Goal: Task Accomplishment & Management: Manage account settings

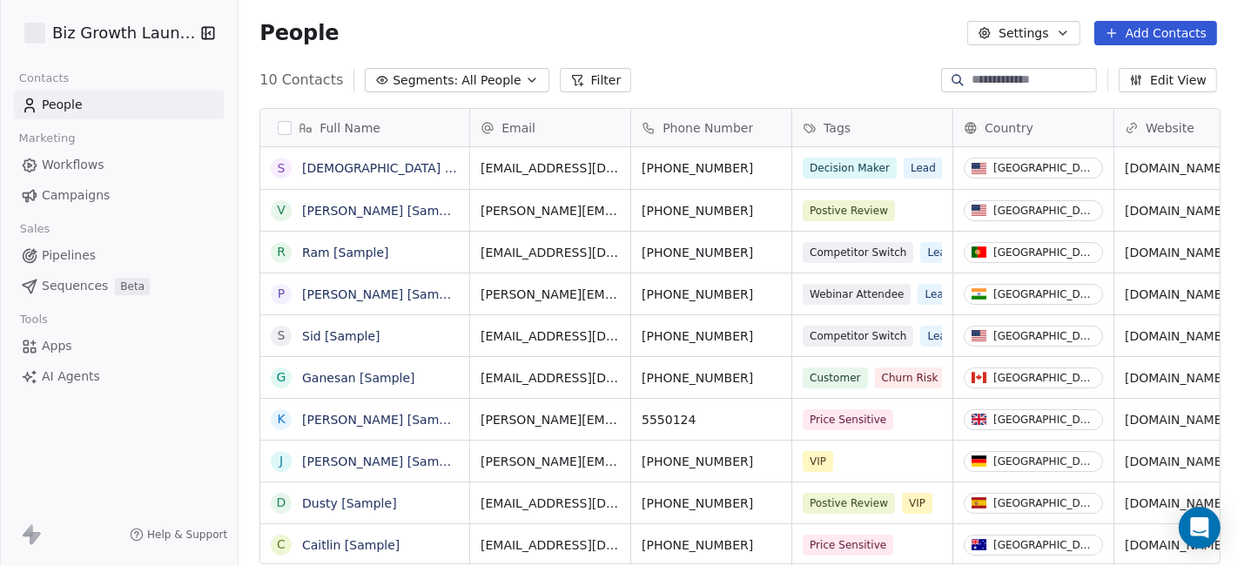
scroll to position [482, 987]
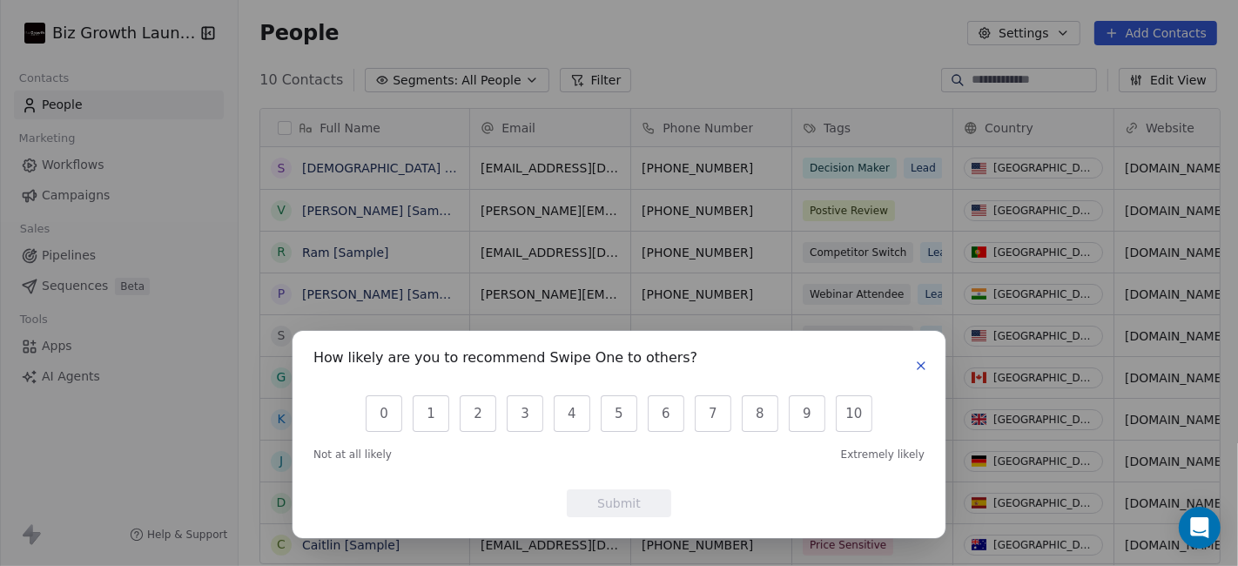
click at [921, 365] on icon "button" at bounding box center [921, 366] width 14 height 14
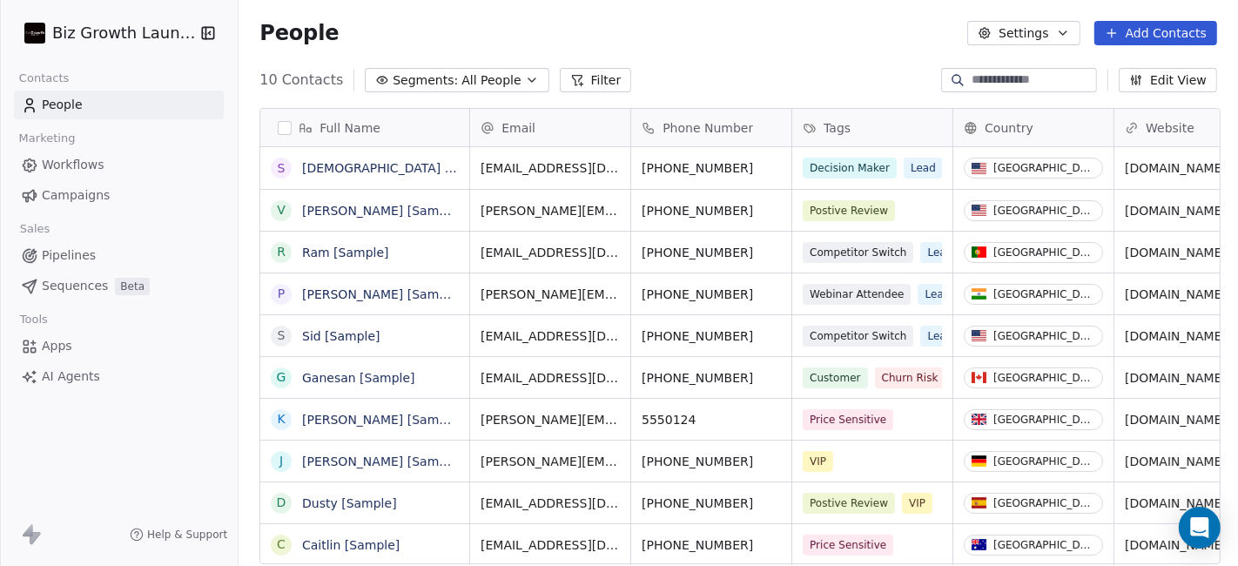
click at [67, 340] on span "Apps" at bounding box center [57, 346] width 30 height 18
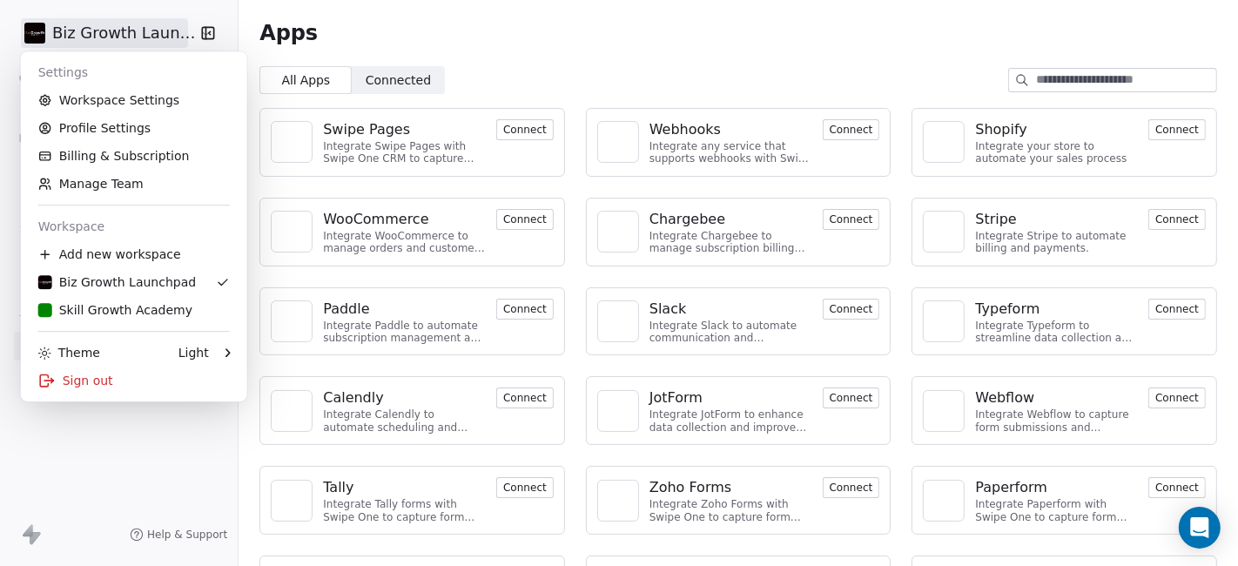
click at [79, 25] on html "Biz Growth Launchpad Contacts People Marketing Workflows Campaigns Sales Pipeli…" at bounding box center [619, 283] width 1238 height 566
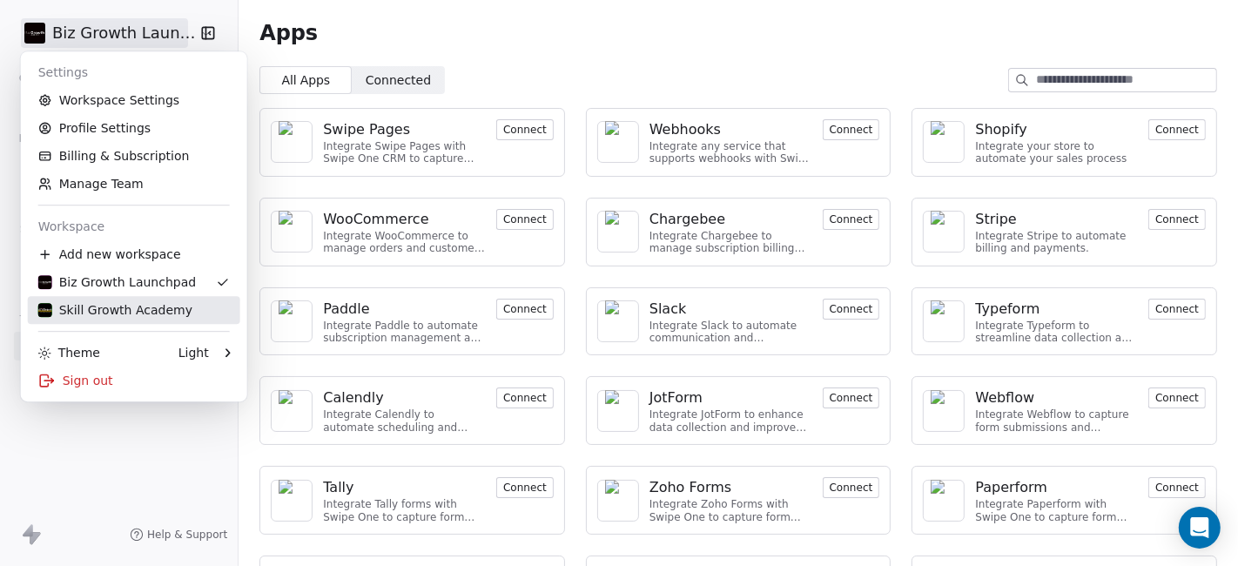
click at [117, 307] on div "Skill Growth Academy" at bounding box center [115, 309] width 154 height 17
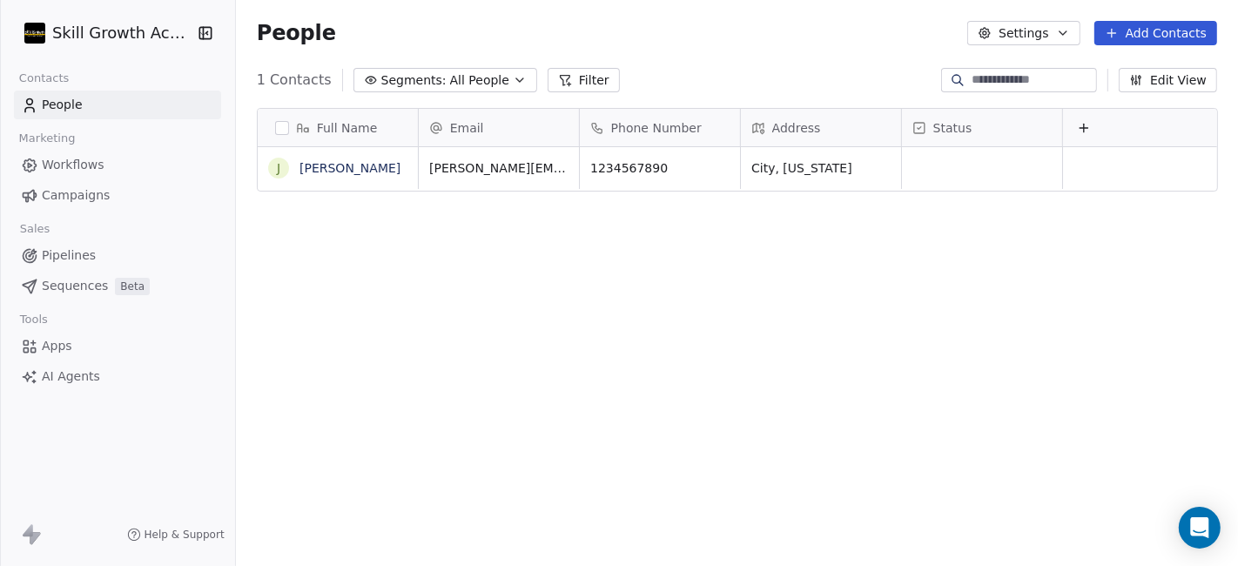
scroll to position [482, 987]
click at [279, 125] on button "button" at bounding box center [282, 128] width 14 height 14
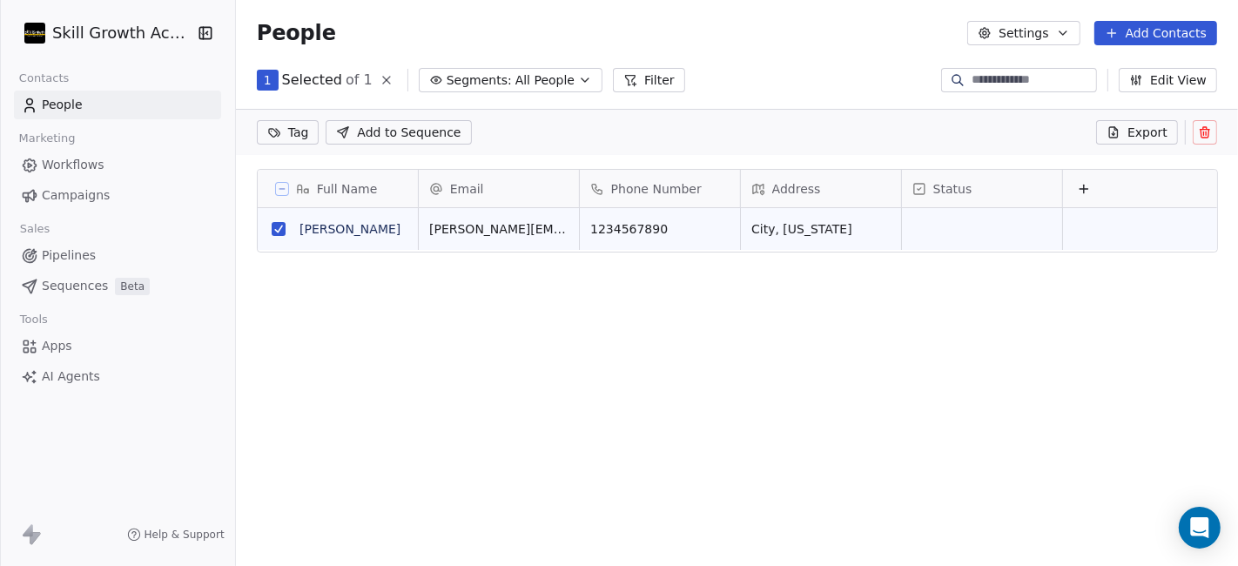
click at [1207, 125] on icon at bounding box center [1205, 132] width 14 height 14
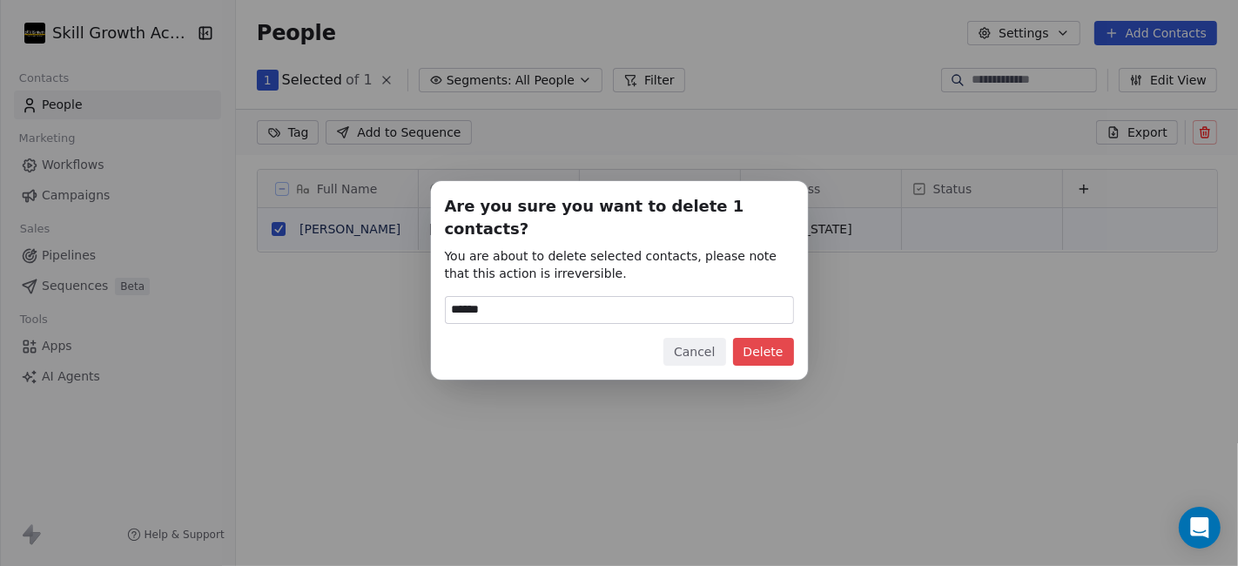
type input "******"
click at [774, 344] on button "Delete" at bounding box center [763, 352] width 61 height 28
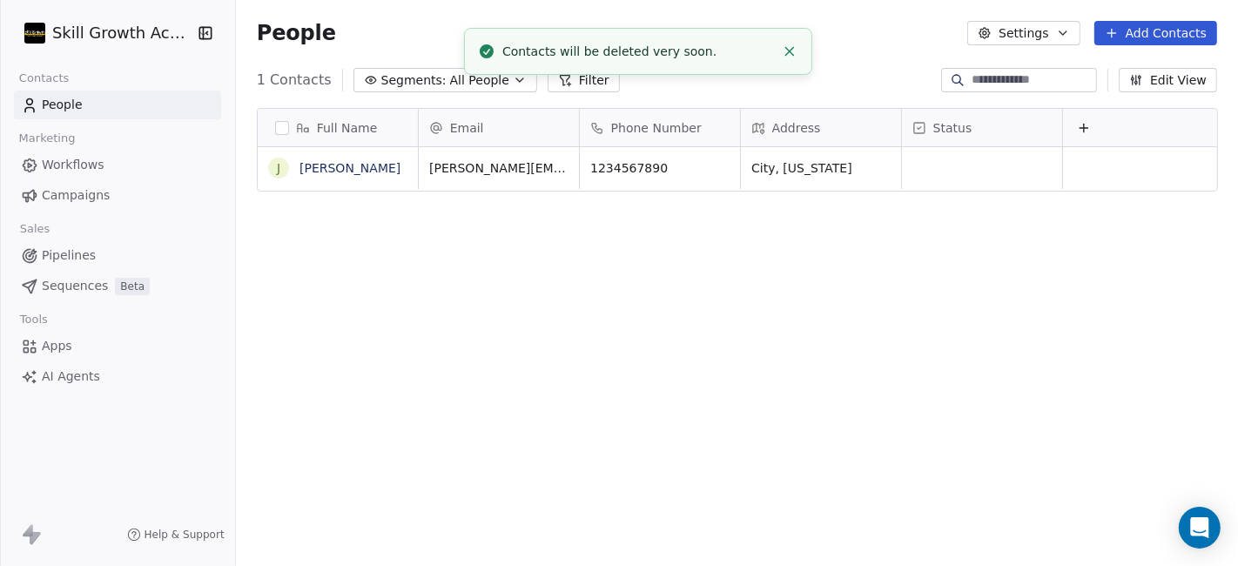
scroll to position [482, 987]
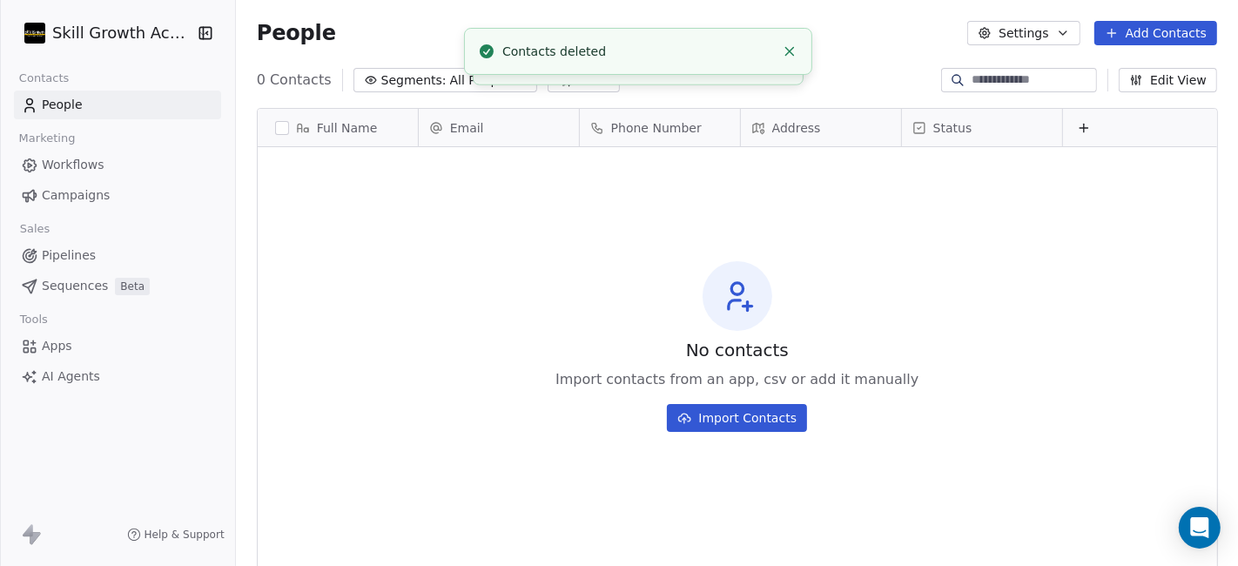
click at [103, 170] on link "Workflows" at bounding box center [117, 165] width 207 height 29
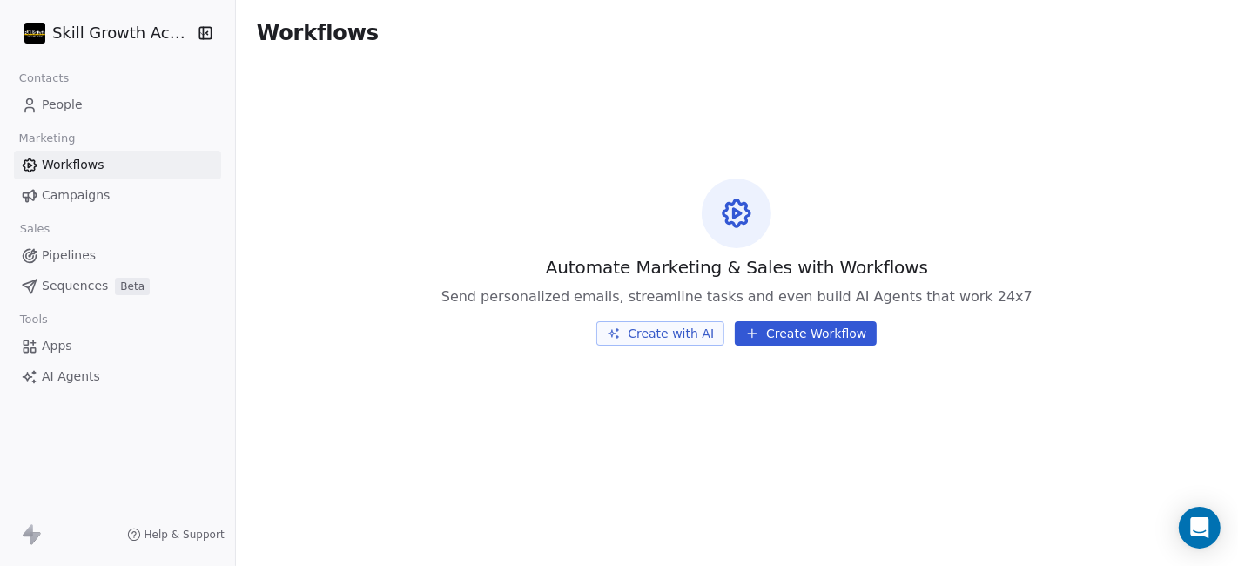
click at [97, 202] on span "Campaigns" at bounding box center [76, 195] width 68 height 18
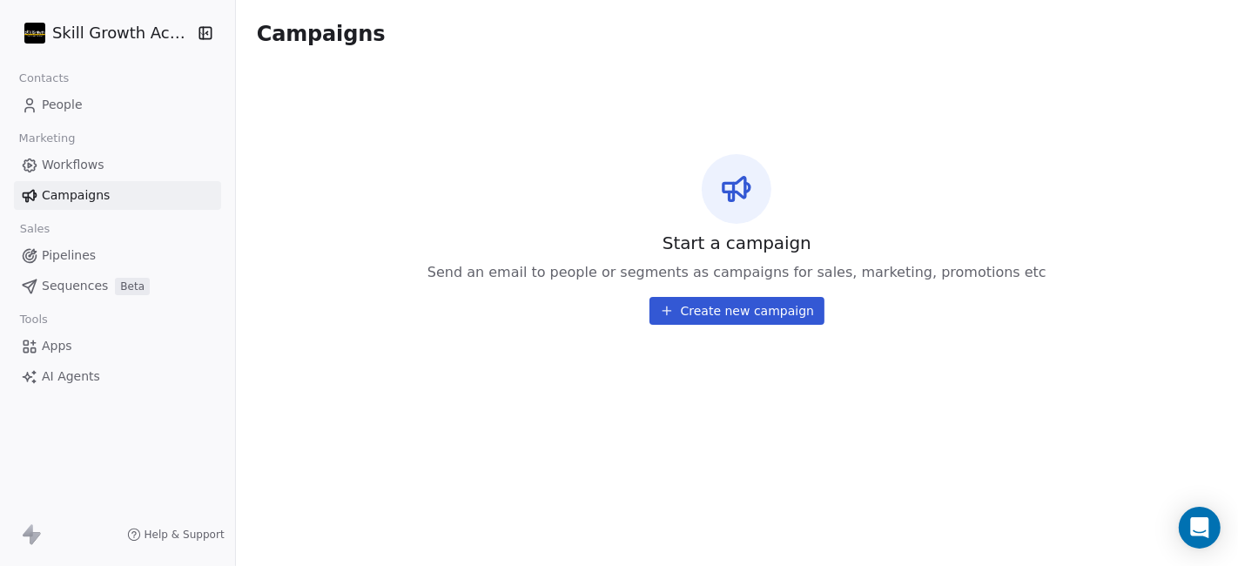
click at [82, 261] on span "Pipelines" at bounding box center [69, 255] width 54 height 18
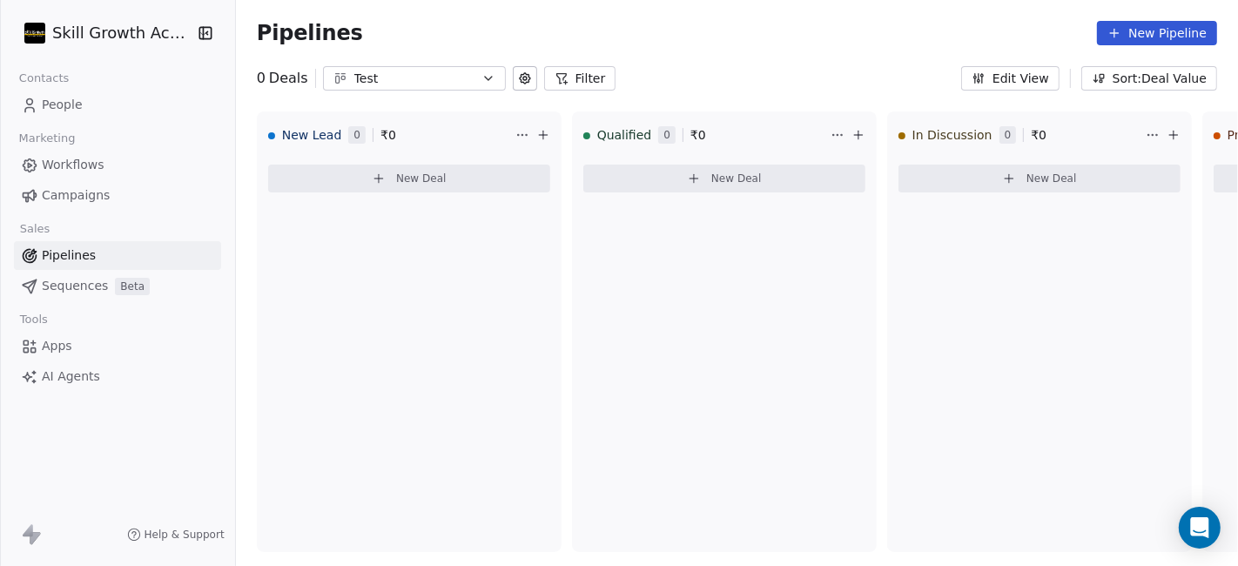
click at [82, 289] on span "Sequences" at bounding box center [75, 286] width 66 height 18
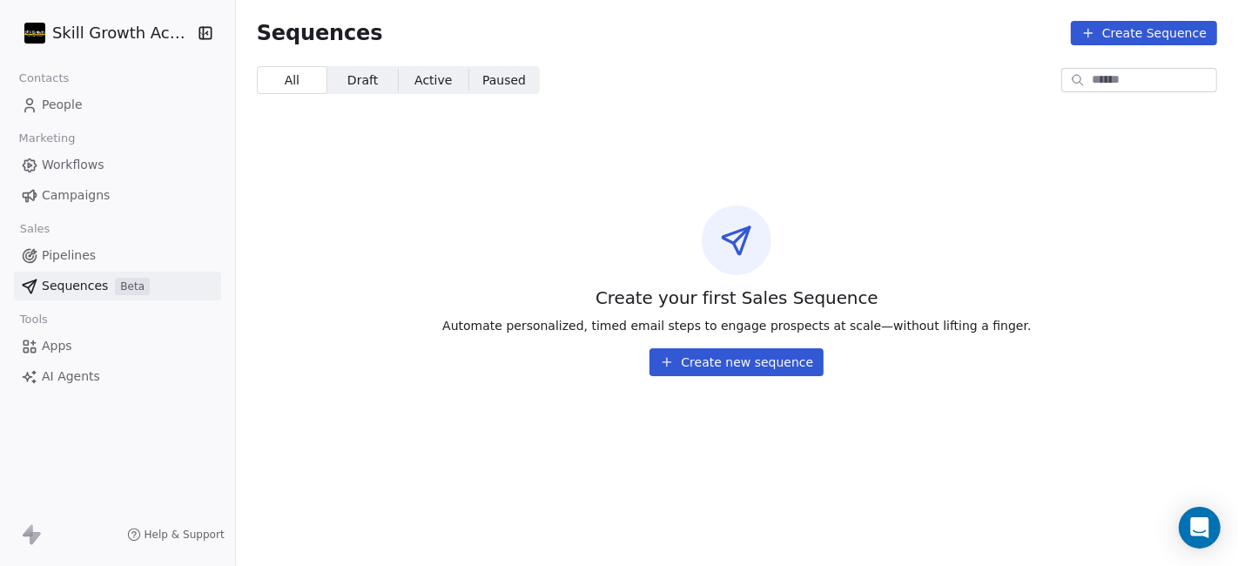
click at [771, 367] on button "Create new sequence" at bounding box center [737, 362] width 174 height 28
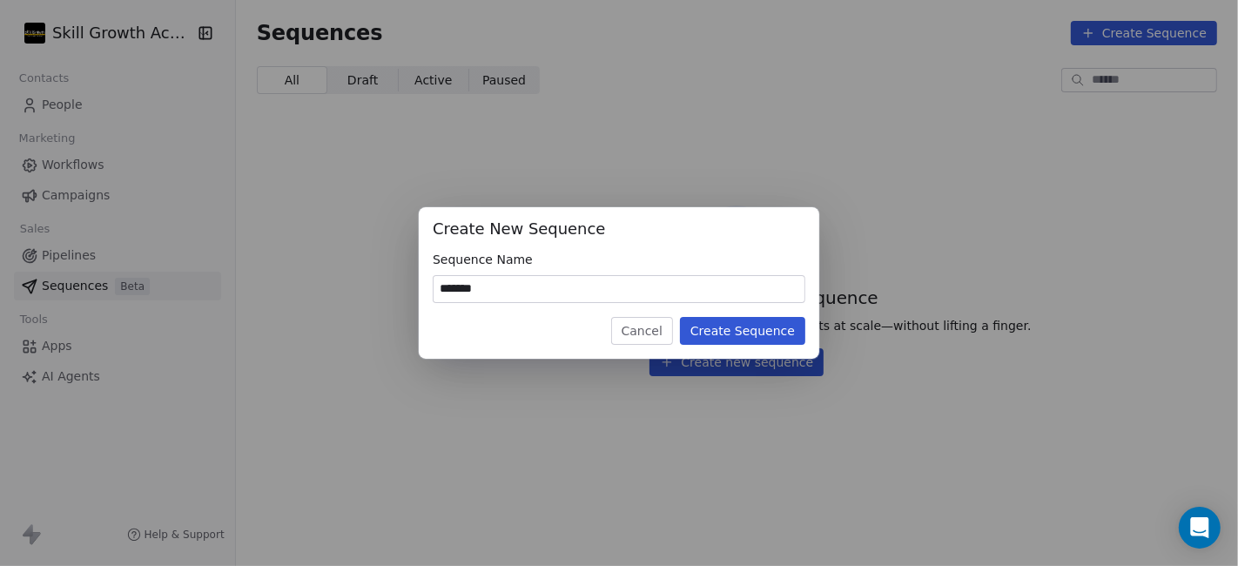
drag, startPoint x: 574, startPoint y: 292, endPoint x: 400, endPoint y: 270, distance: 175.5
click at [400, 270] on div "Create New Sequence Sequence Name ******* Cancel Create Sequence" at bounding box center [619, 282] width 1238 height 151
type input "*******"
click at [738, 332] on button "Create Sequence" at bounding box center [742, 331] width 125 height 28
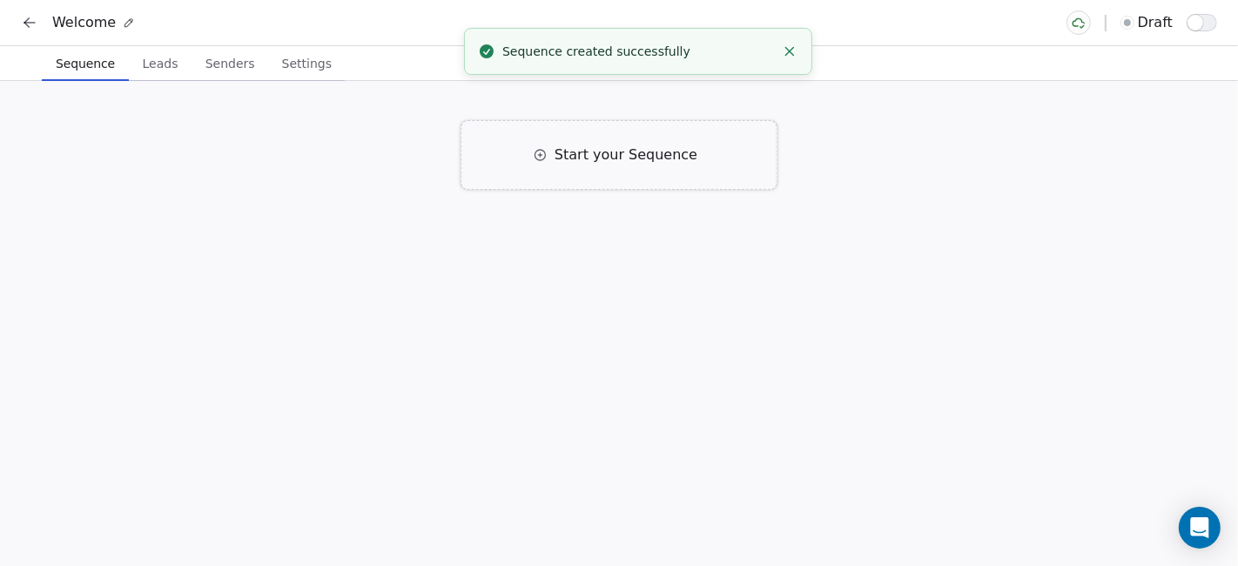
click at [639, 152] on span "Start your Sequence" at bounding box center [626, 155] width 143 height 21
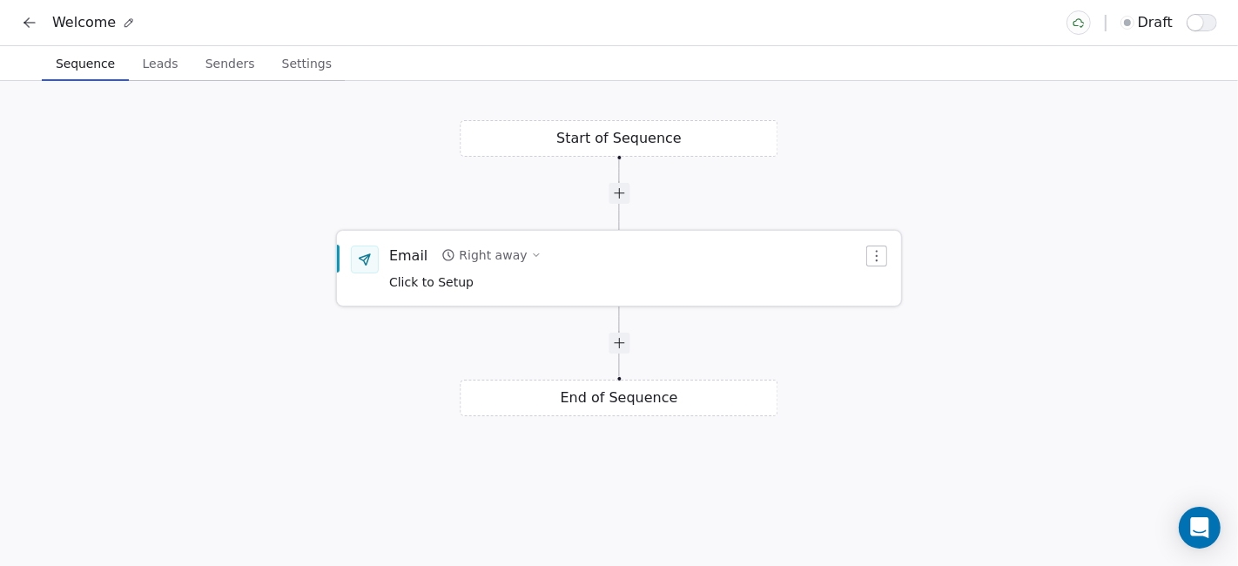
click at [473, 259] on div "Right away" at bounding box center [493, 254] width 68 height 17
click at [406, 253] on div "Email" at bounding box center [408, 255] width 38 height 19
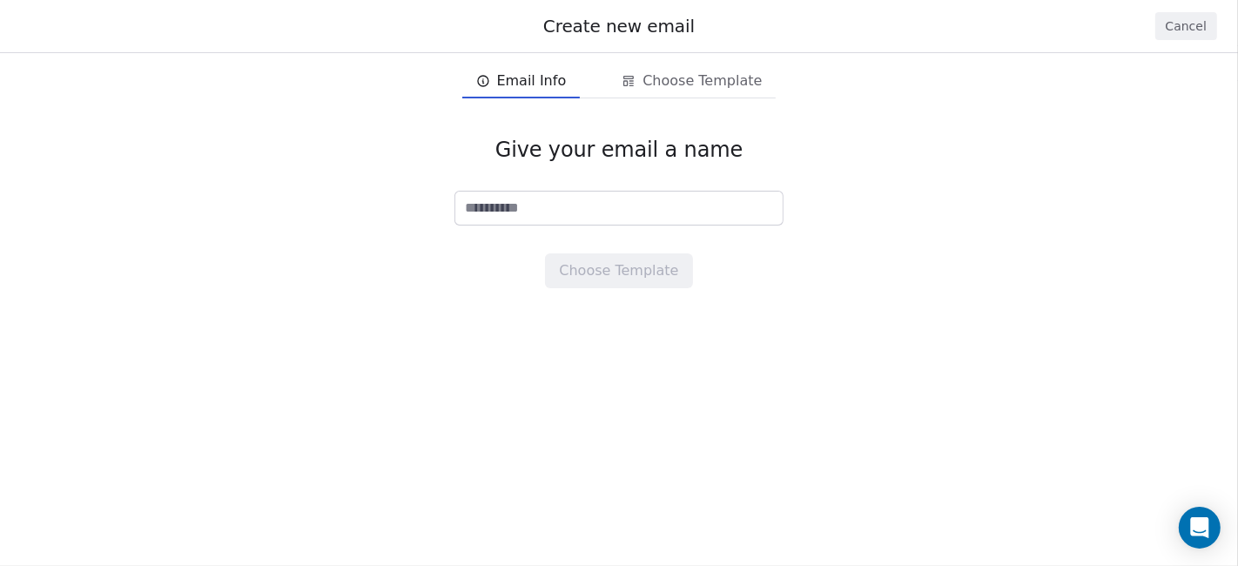
click at [556, 208] on input at bounding box center [618, 208] width 327 height 33
click at [832, 282] on div "Give your email a name Choose Template" at bounding box center [619, 212] width 1238 height 207
click at [649, 215] on input at bounding box center [618, 208] width 327 height 33
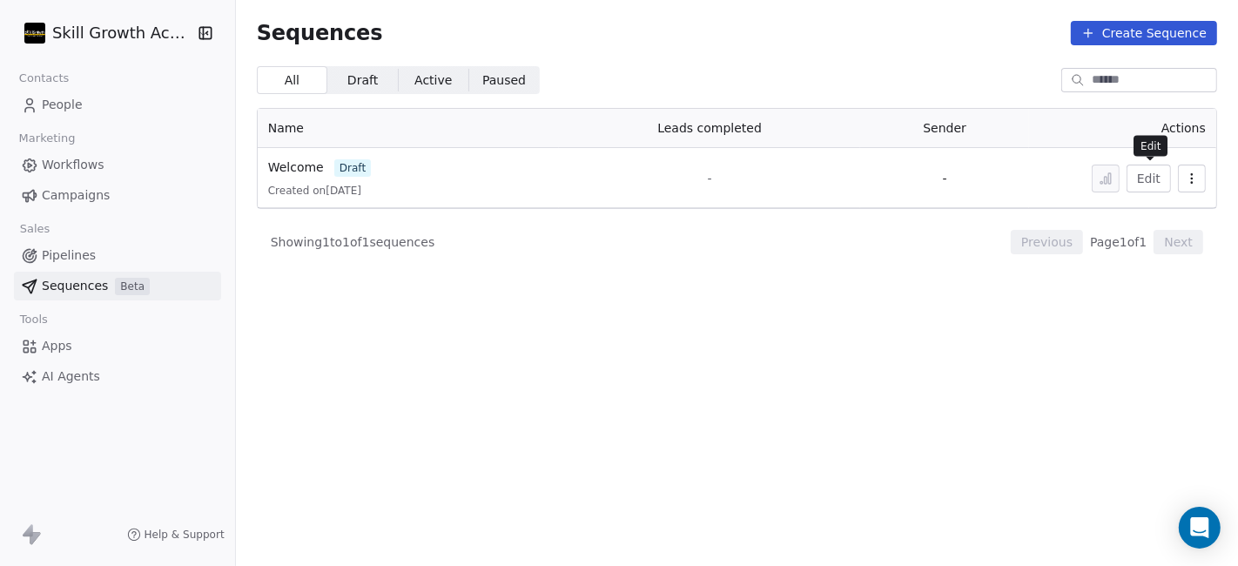
click at [1149, 180] on button "Edit" at bounding box center [1149, 179] width 44 height 28
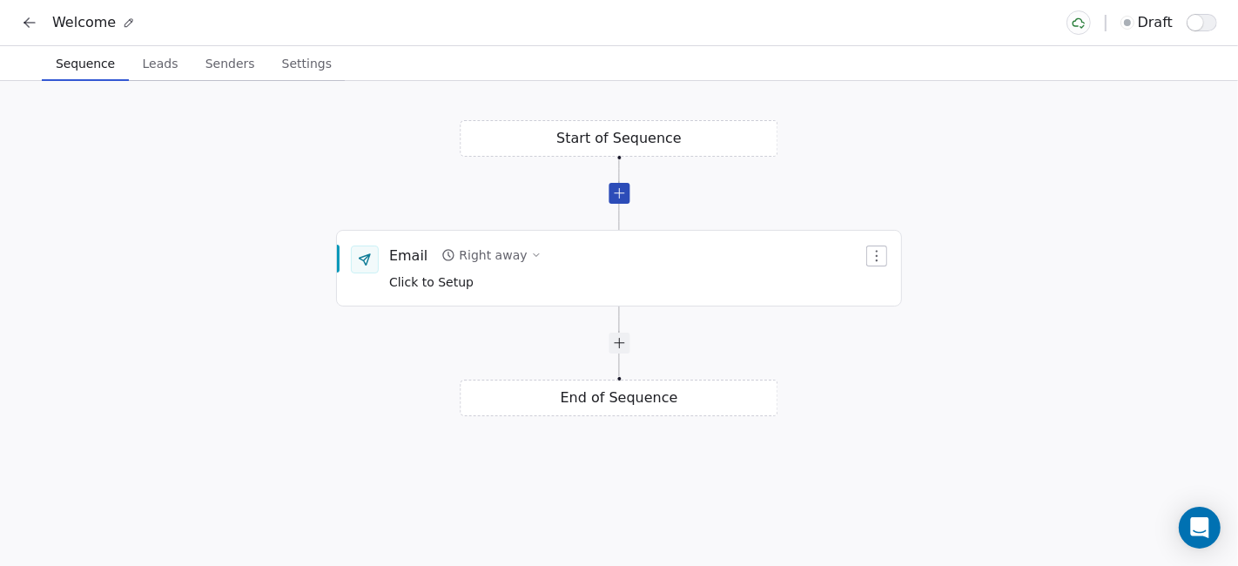
click at [623, 195] on div at bounding box center [619, 193] width 21 height 21
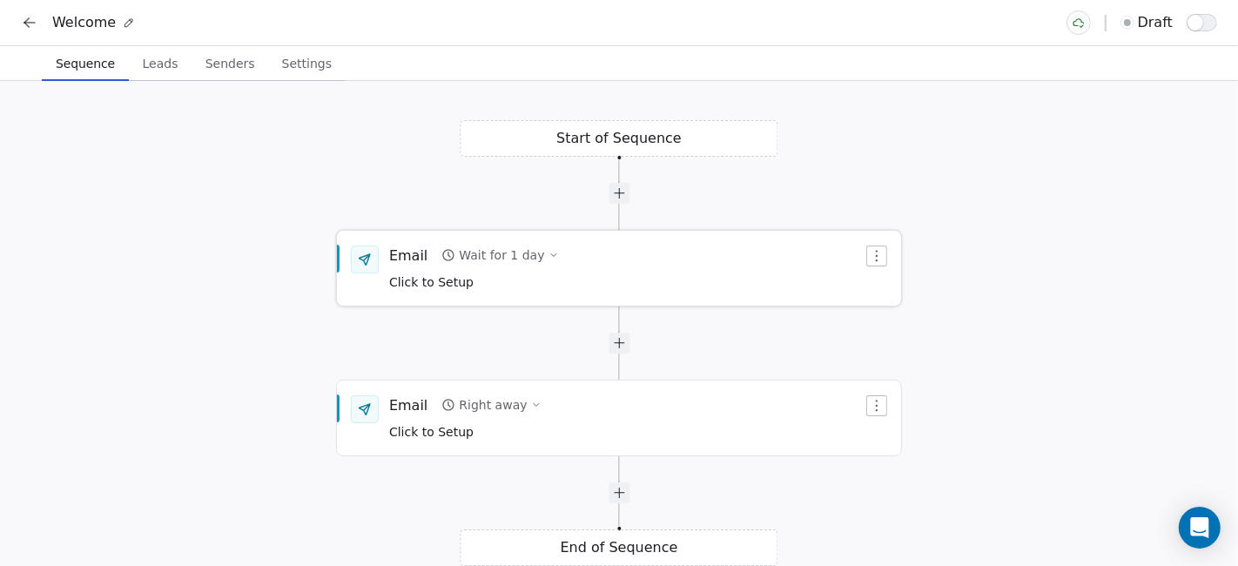
click at [878, 250] on icon "button" at bounding box center [877, 255] width 2 height 11
click at [233, 65] on html "Welcome draft Sequence Sequence Leads Leads Senders Senders Settings Settings S…" at bounding box center [619, 283] width 1238 height 566
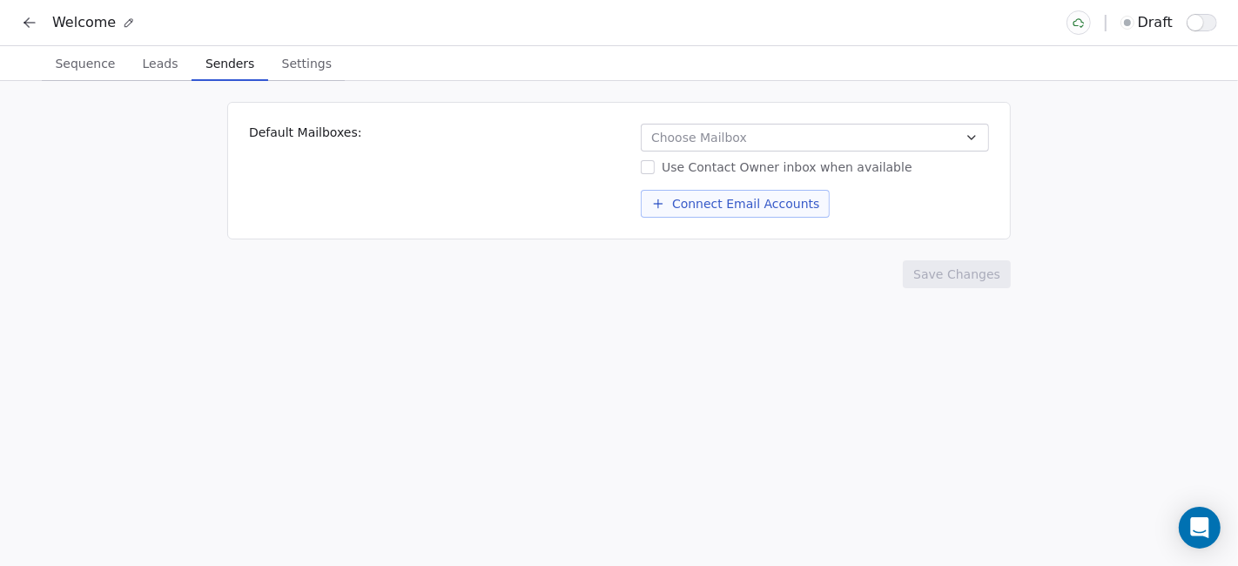
click at [226, 65] on span "Senders" at bounding box center [230, 63] width 63 height 24
click at [746, 139] on button "Choose Mailbox" at bounding box center [815, 138] width 348 height 28
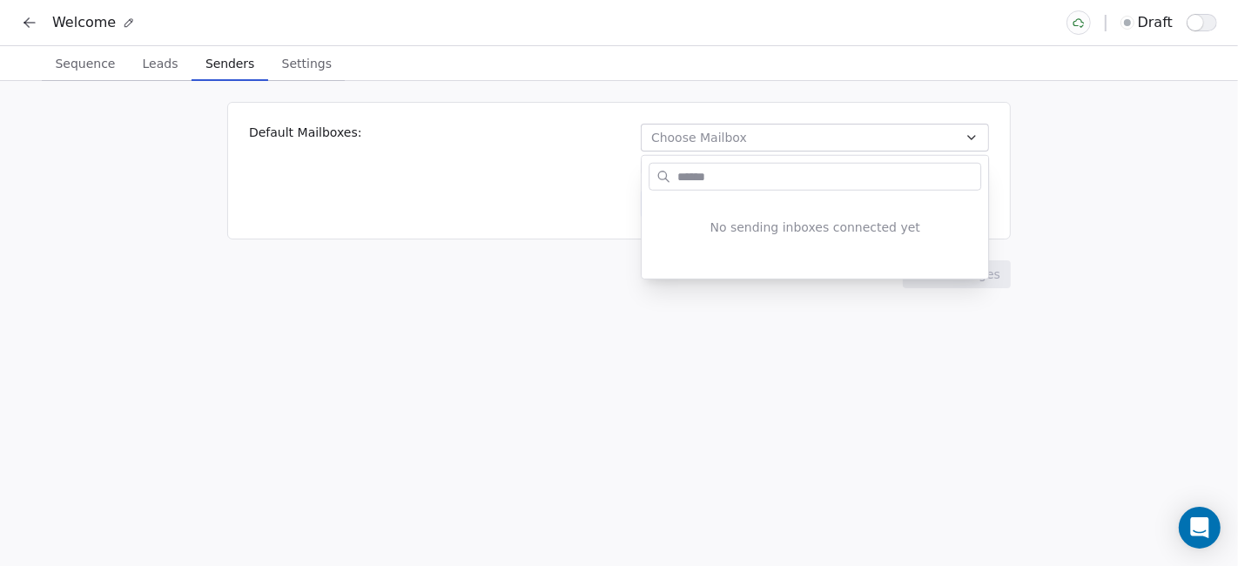
click at [458, 197] on html "Welcome draft Sequence Sequence Leads Leads Senders Senders Settings Settings D…" at bounding box center [619, 283] width 1238 height 566
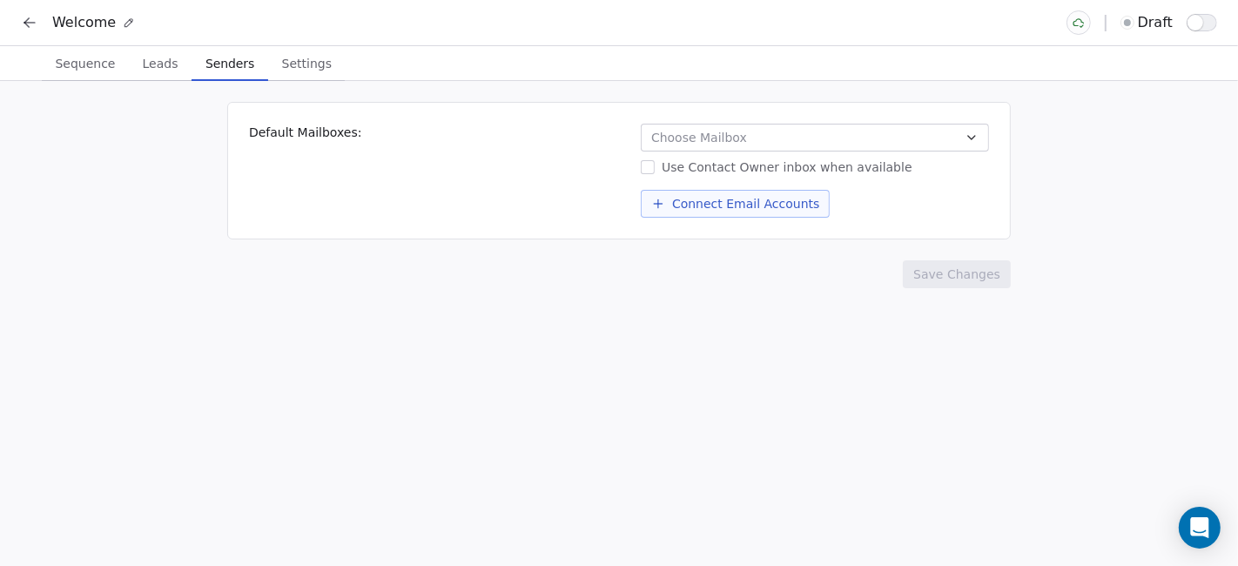
click at [731, 200] on button "Connect Email Accounts" at bounding box center [735, 204] width 189 height 28
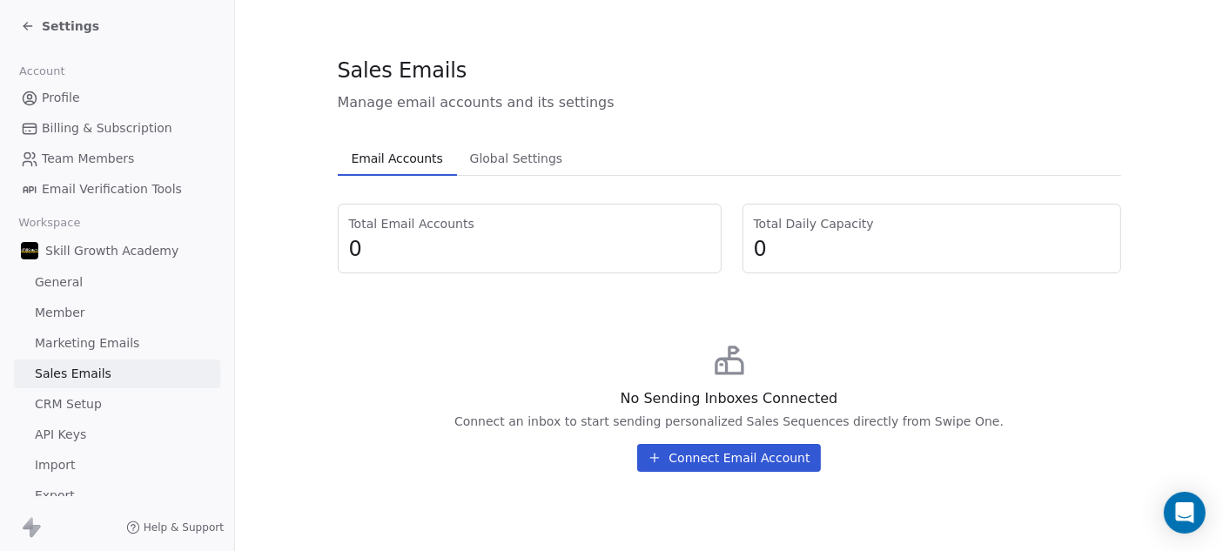
click at [68, 279] on span "General" at bounding box center [59, 282] width 48 height 18
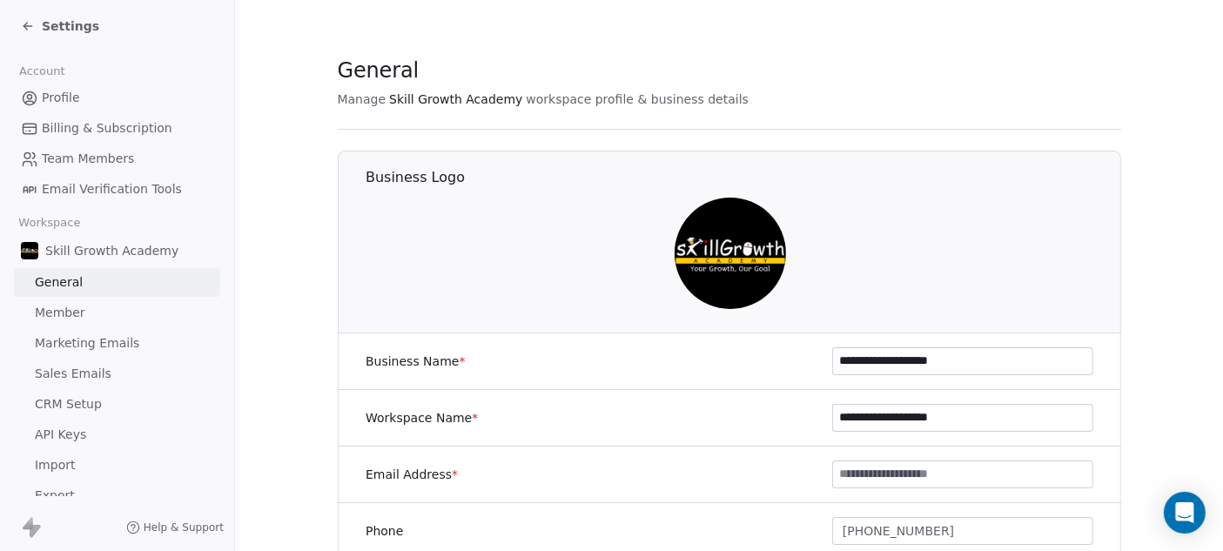
click at [76, 319] on span "Member" at bounding box center [60, 313] width 51 height 18
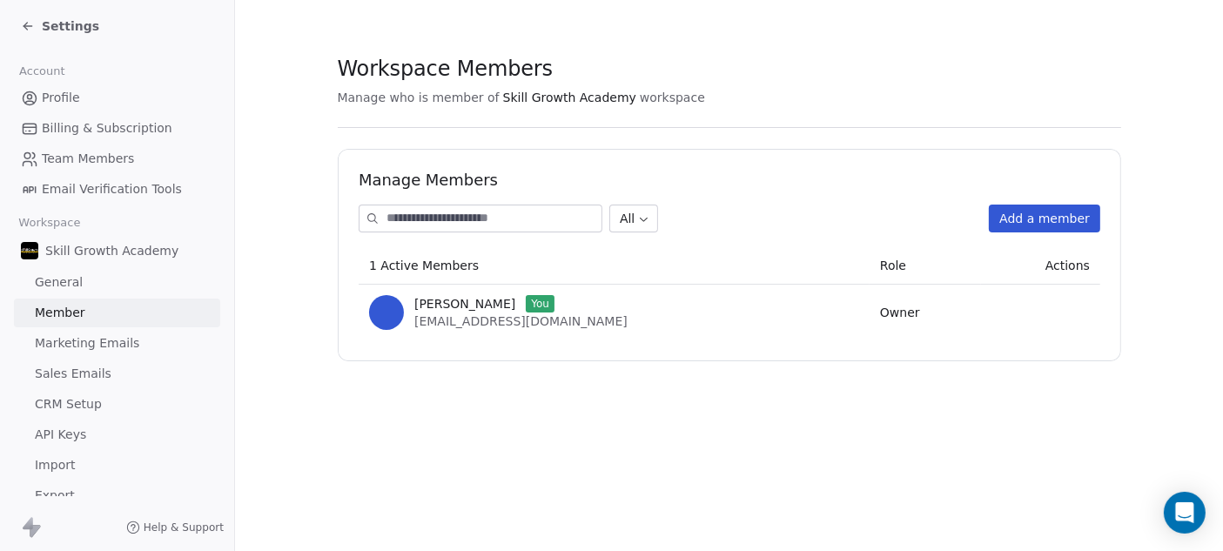
click at [90, 347] on span "Marketing Emails" at bounding box center [87, 343] width 104 height 18
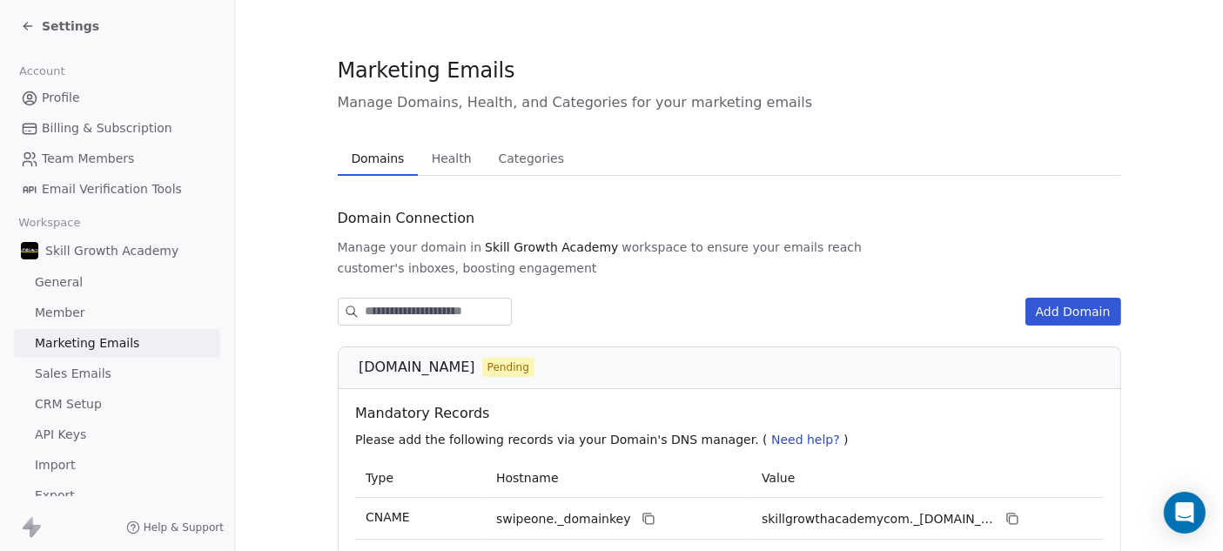
click at [70, 308] on span "Member" at bounding box center [60, 313] width 51 height 18
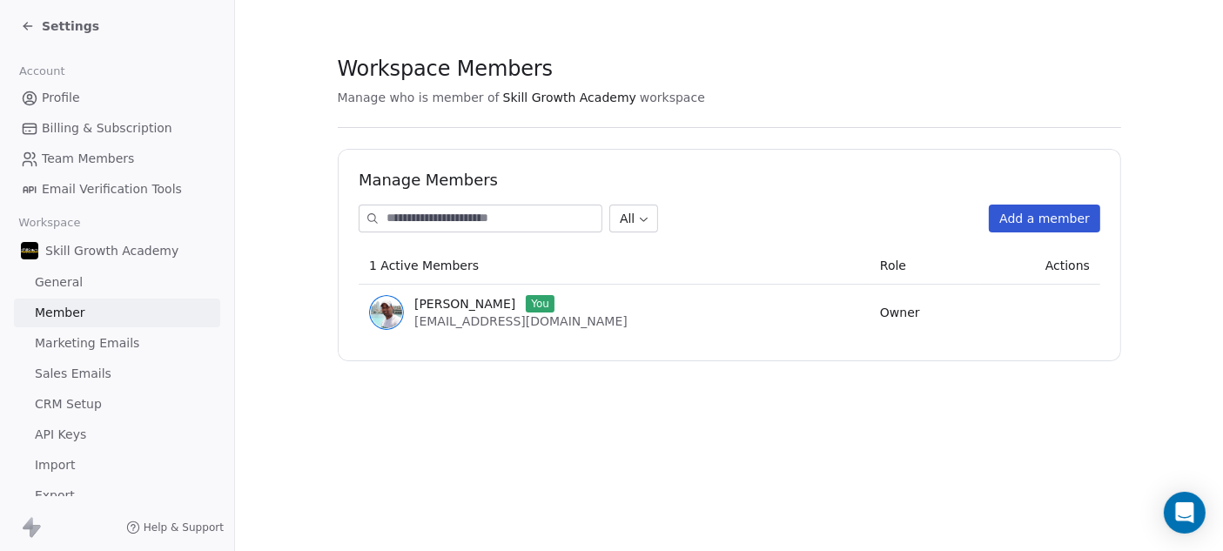
click at [83, 347] on span "Marketing Emails" at bounding box center [87, 343] width 104 height 18
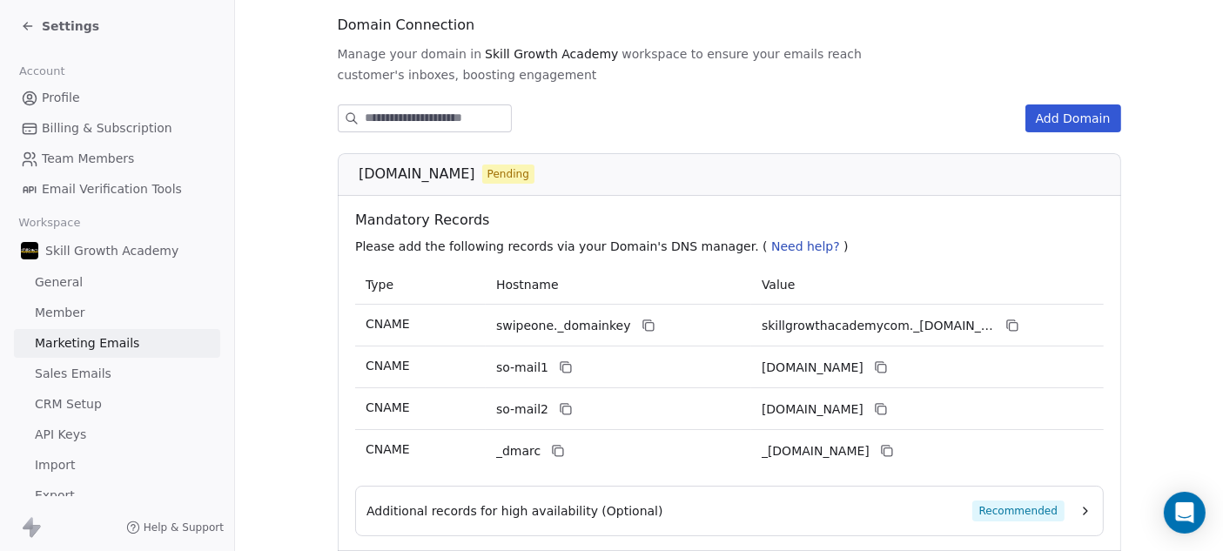
scroll to position [286, 0]
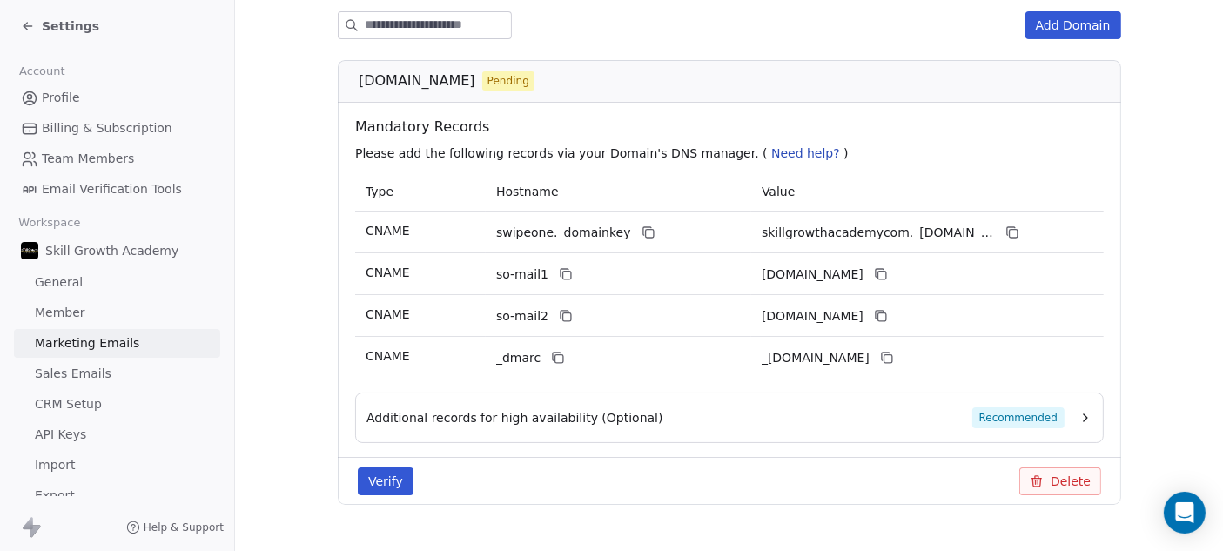
click at [91, 371] on span "Sales Emails" at bounding box center [73, 374] width 77 height 18
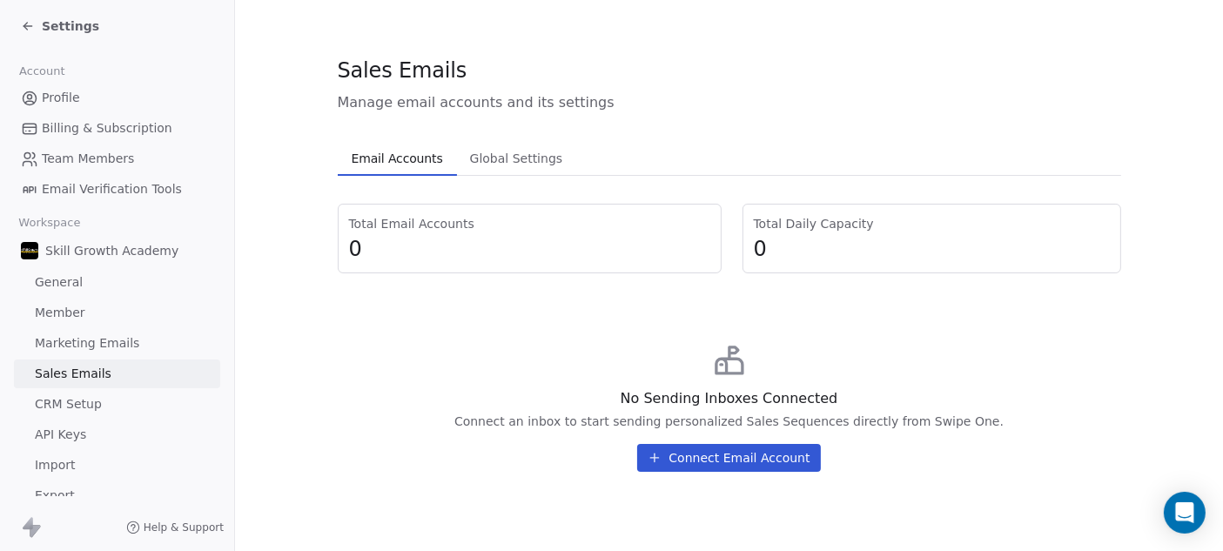
click at [84, 404] on span "CRM Setup" at bounding box center [68, 404] width 67 height 18
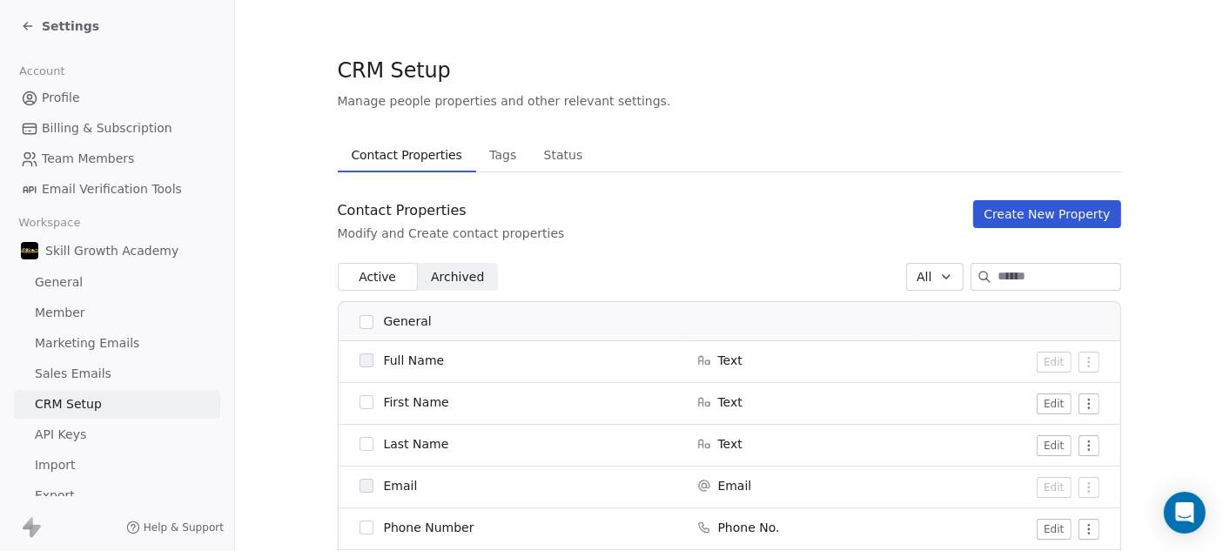
click at [76, 431] on span "API Keys" at bounding box center [60, 435] width 51 height 18
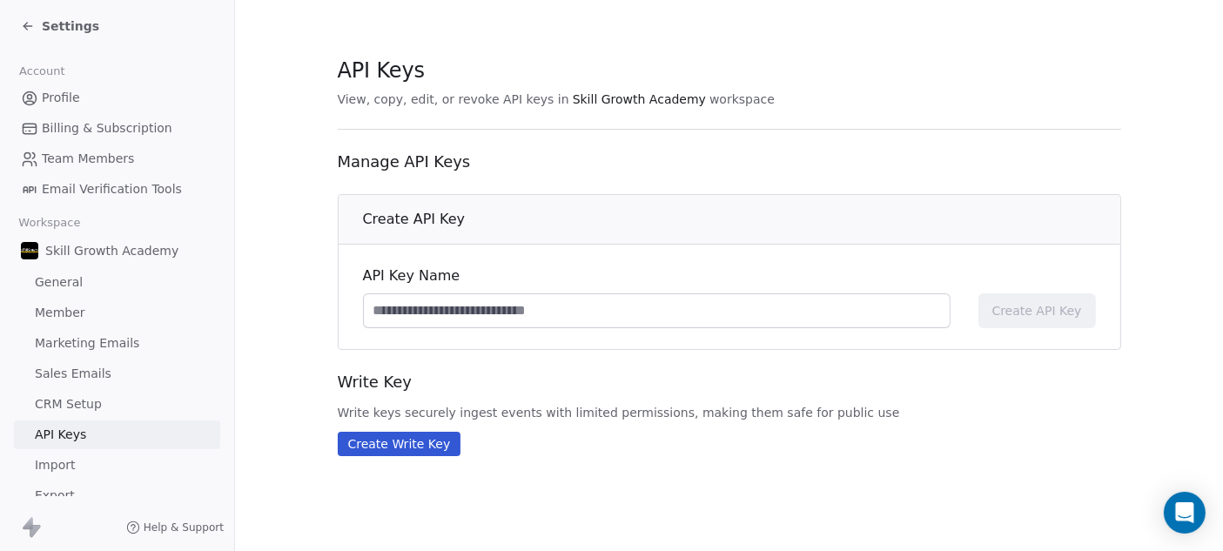
scroll to position [66, 0]
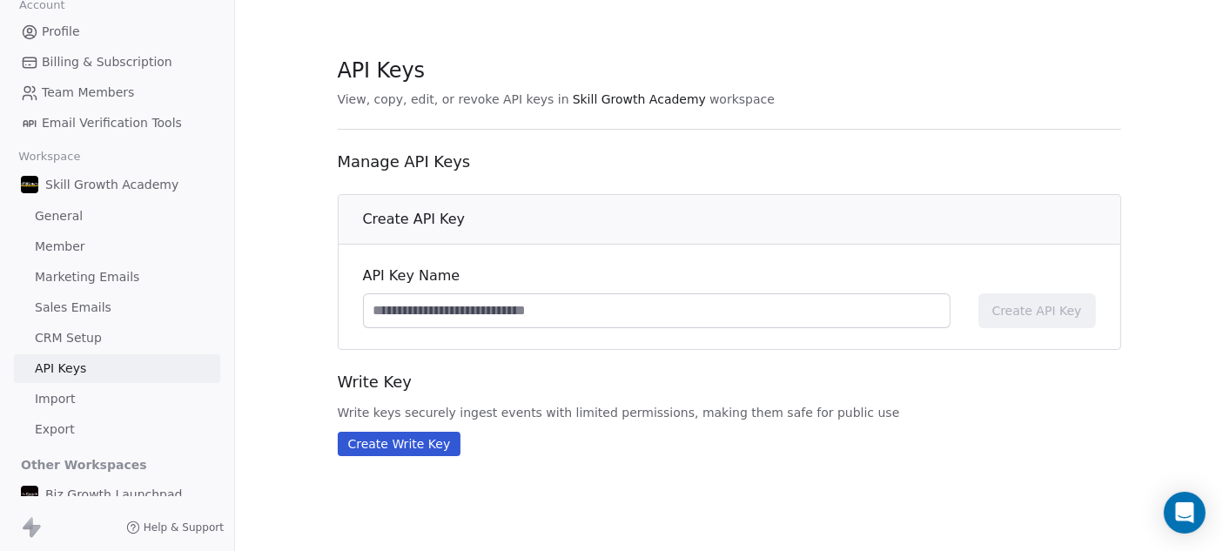
click at [64, 394] on span "Import" at bounding box center [55, 399] width 40 height 18
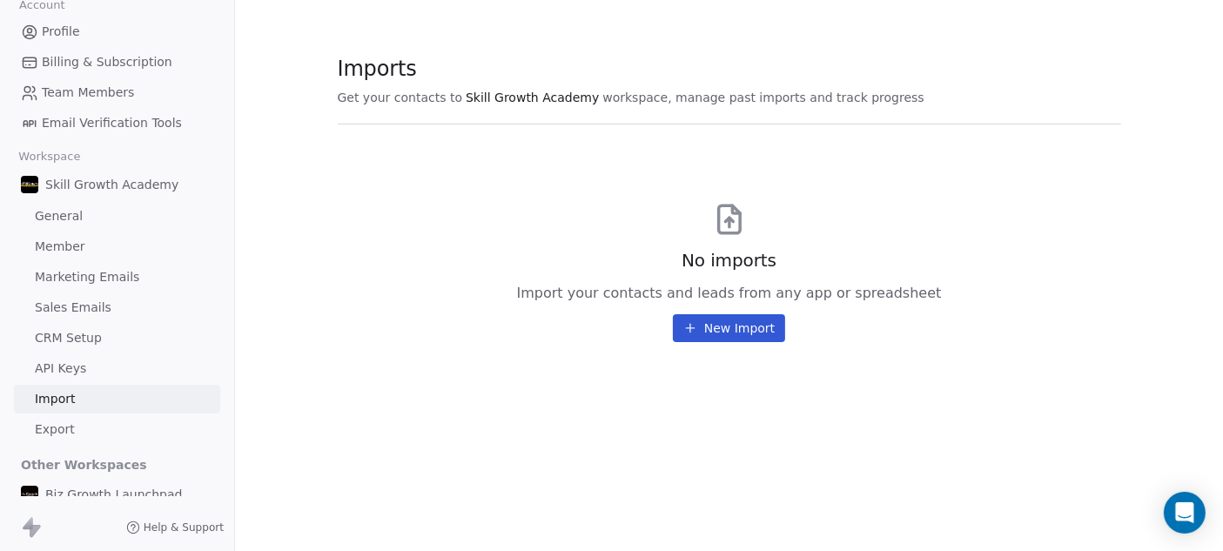
click at [70, 422] on span "Export" at bounding box center [55, 430] width 40 height 18
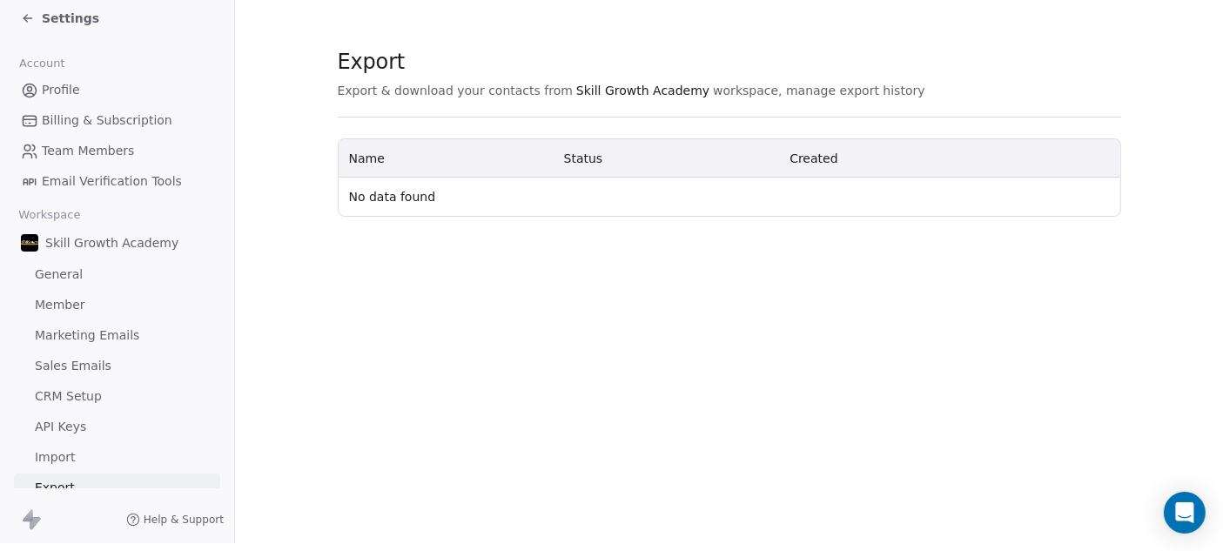
click at [57, 206] on span "Workspace" at bounding box center [49, 215] width 77 height 26
click at [60, 81] on span "Profile" at bounding box center [61, 90] width 38 height 18
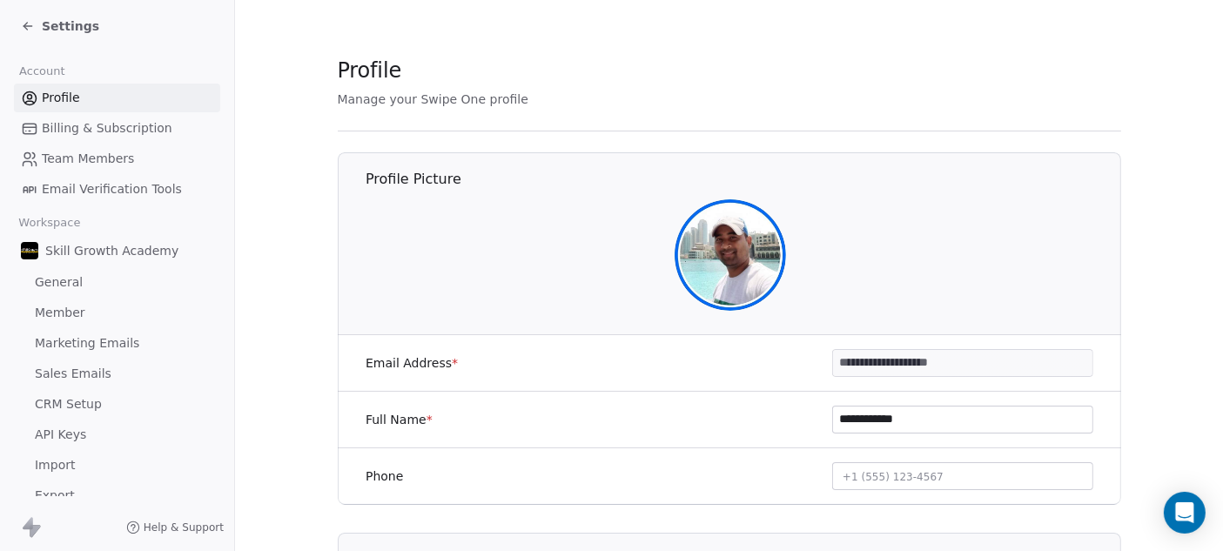
scroll to position [20, 0]
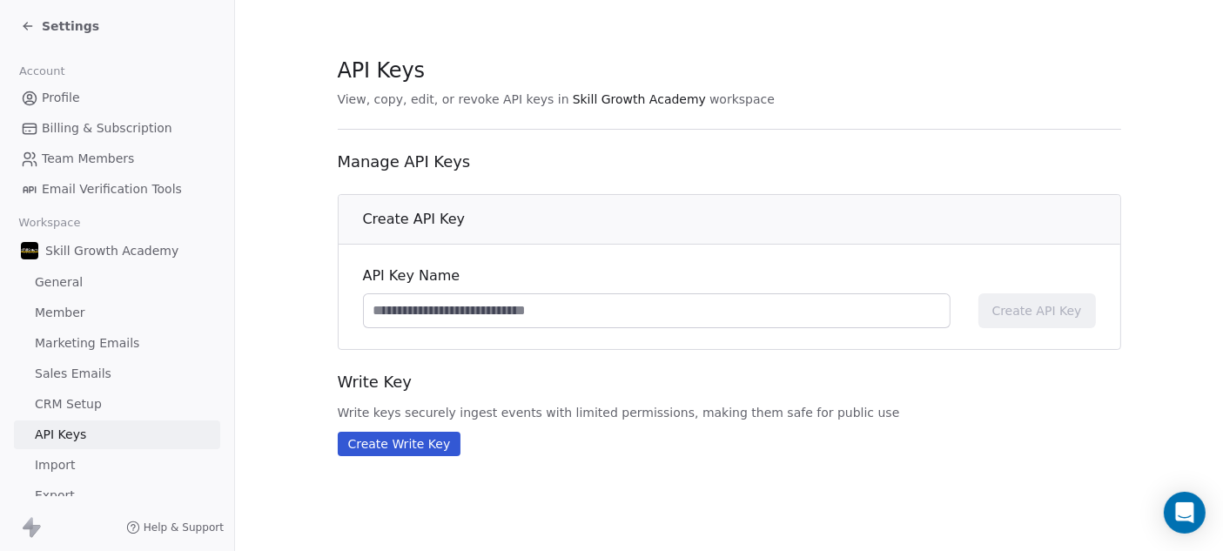
click at [27, 26] on icon at bounding box center [28, 26] width 14 height 14
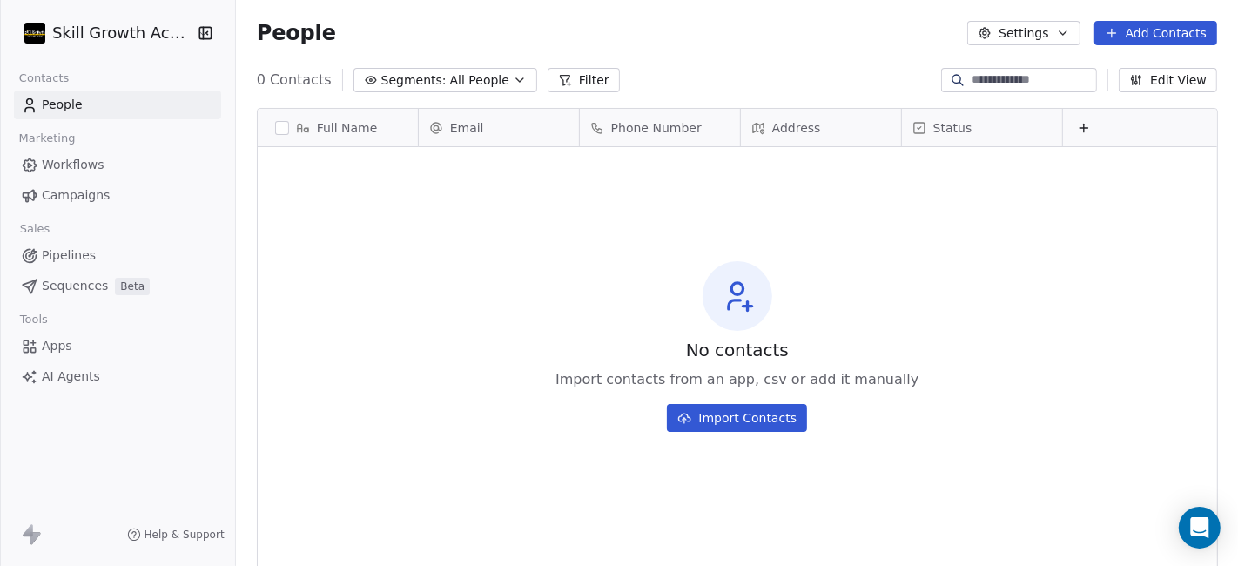
scroll to position [482, 987]
click at [97, 195] on span "Campaigns" at bounding box center [76, 195] width 68 height 18
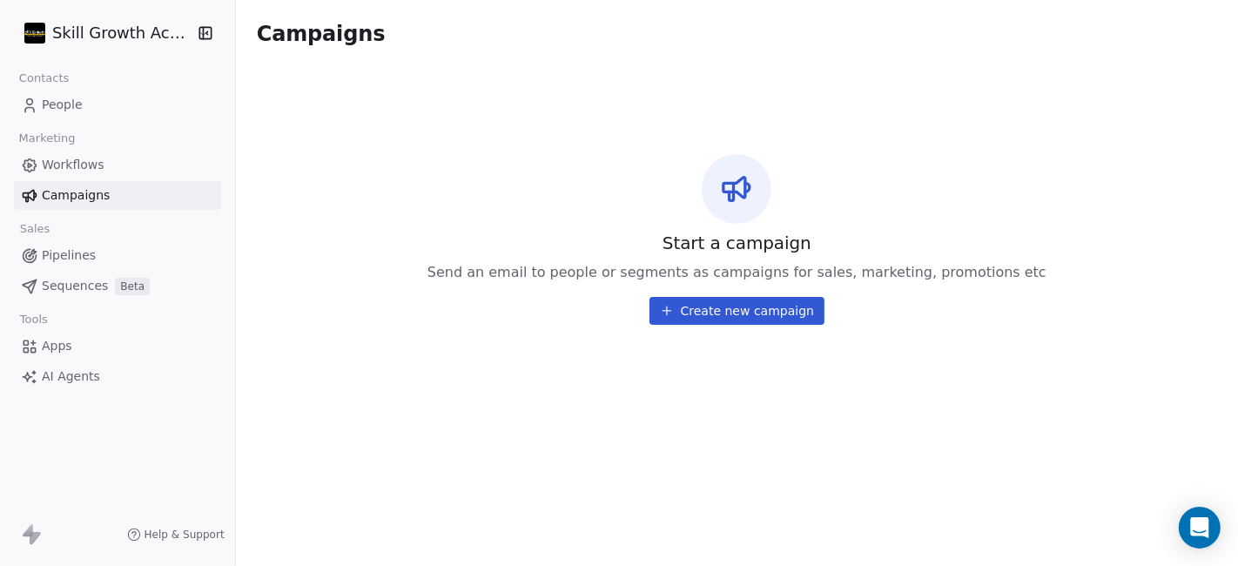
click at [103, 163] on link "Workflows" at bounding box center [117, 165] width 207 height 29
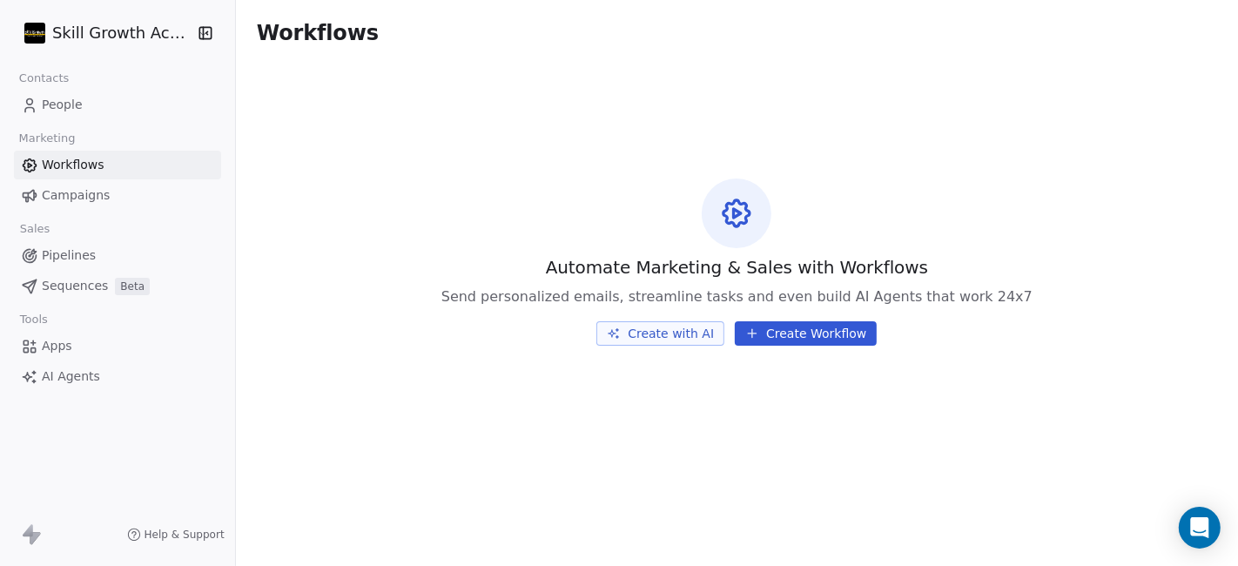
click at [103, 291] on link "Sequences Beta" at bounding box center [117, 286] width 207 height 29
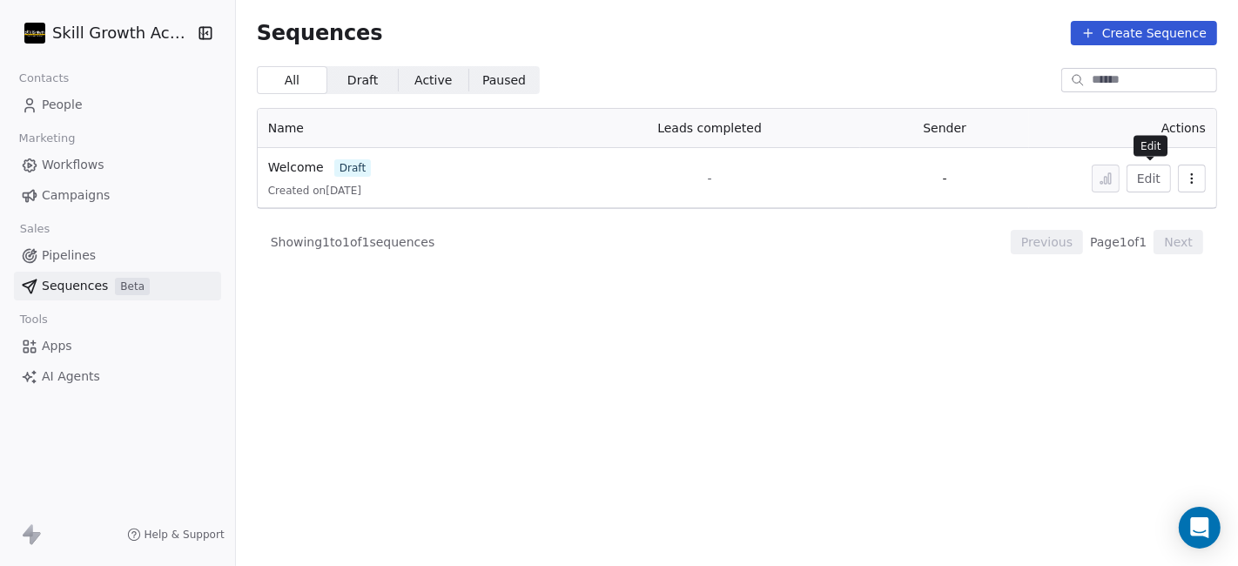
click at [1155, 181] on button "Edit" at bounding box center [1149, 179] width 44 height 28
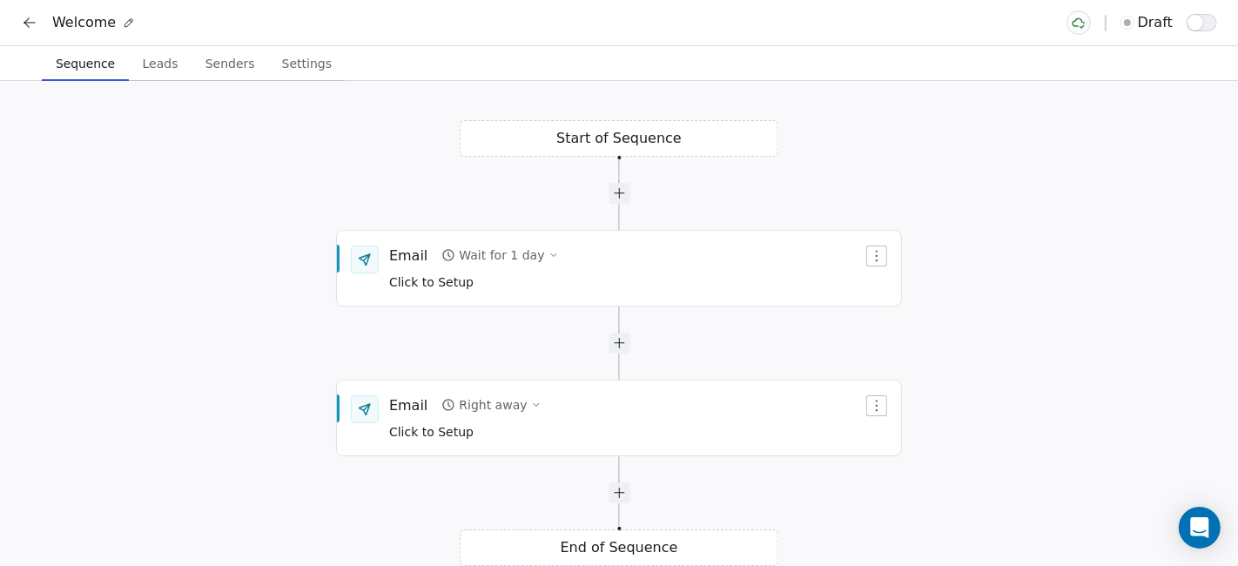
click at [154, 63] on span "Leads" at bounding box center [161, 63] width 50 height 24
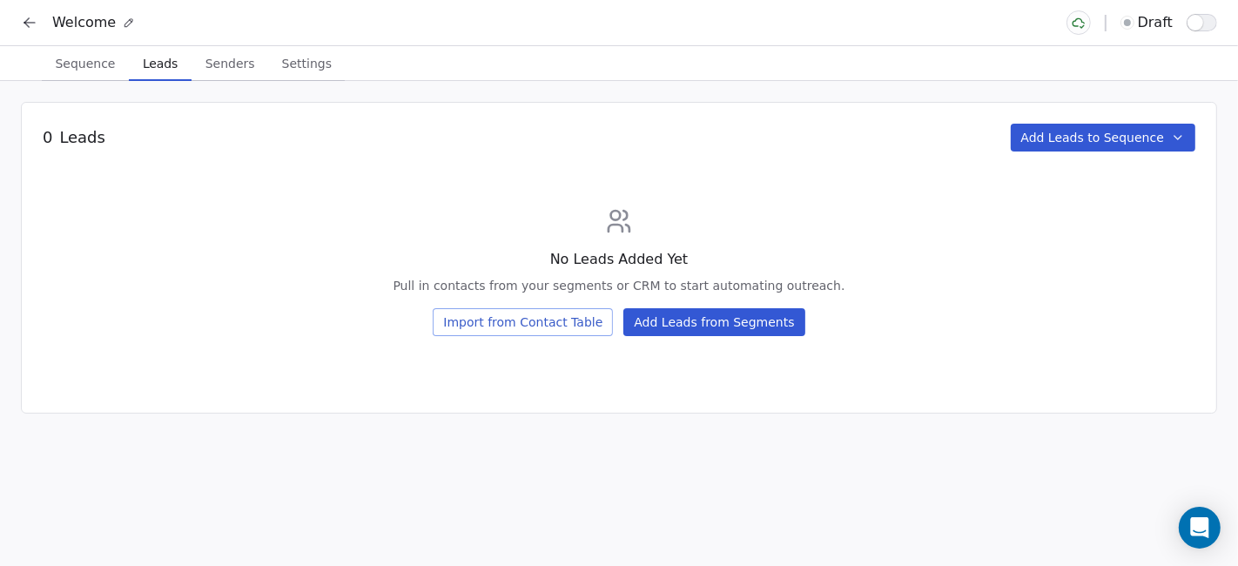
click at [222, 72] on span "Senders" at bounding box center [231, 63] width 64 height 24
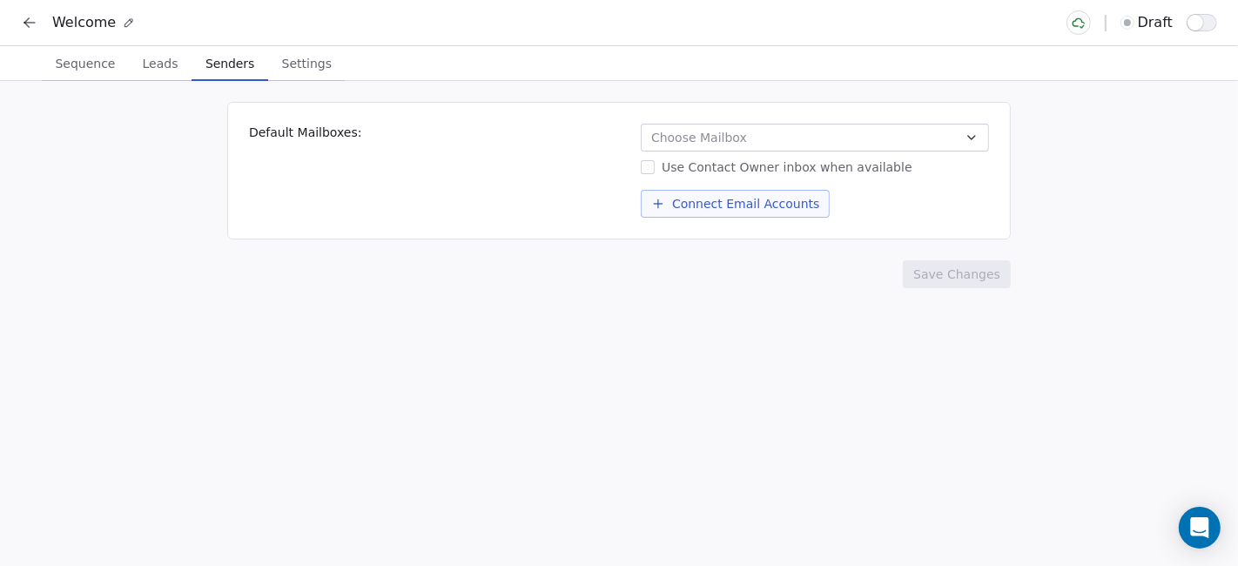
click at [299, 58] on span "Settings" at bounding box center [307, 63] width 64 height 24
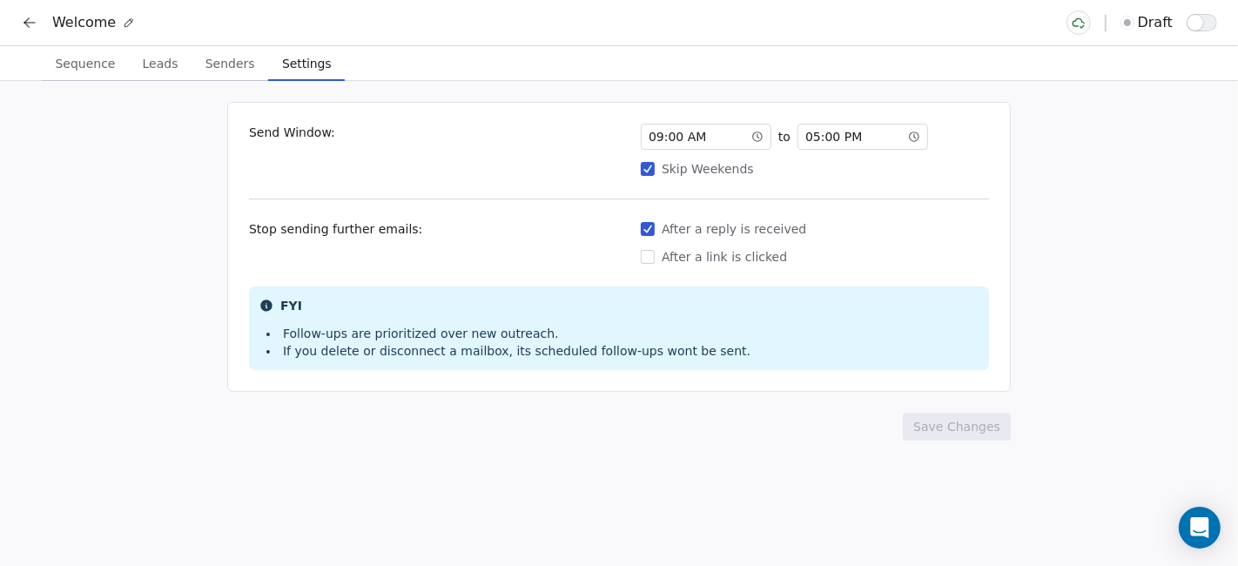
click at [28, 18] on icon at bounding box center [26, 20] width 4 height 4
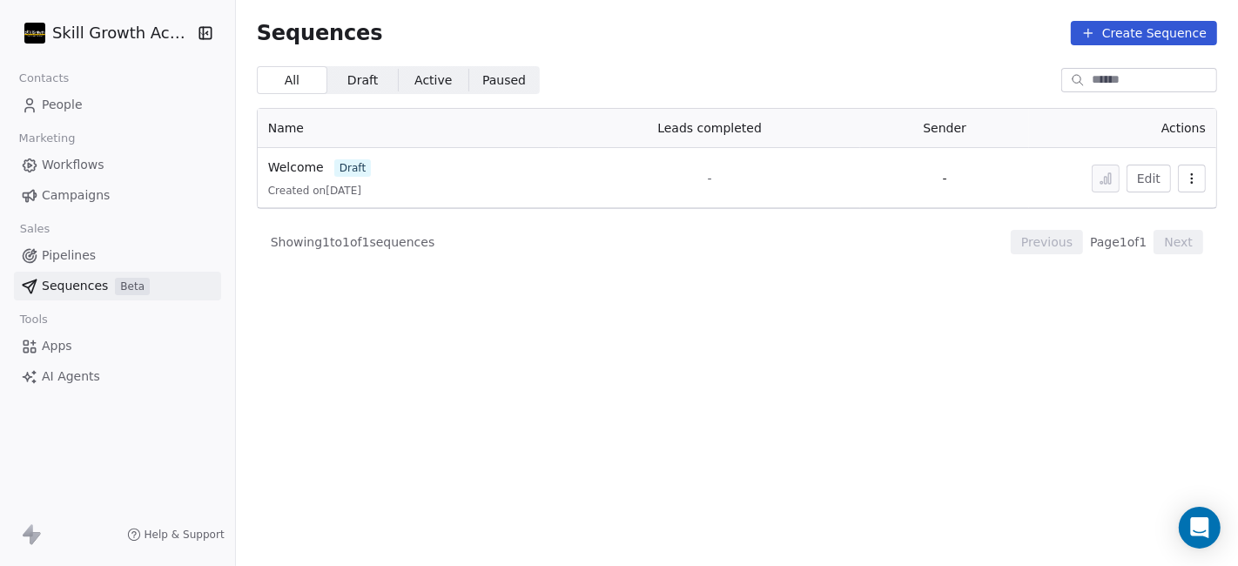
click at [1199, 175] on icon "button" at bounding box center [1192, 179] width 14 height 14
click at [1161, 269] on span "Delete" at bounding box center [1156, 273] width 40 height 18
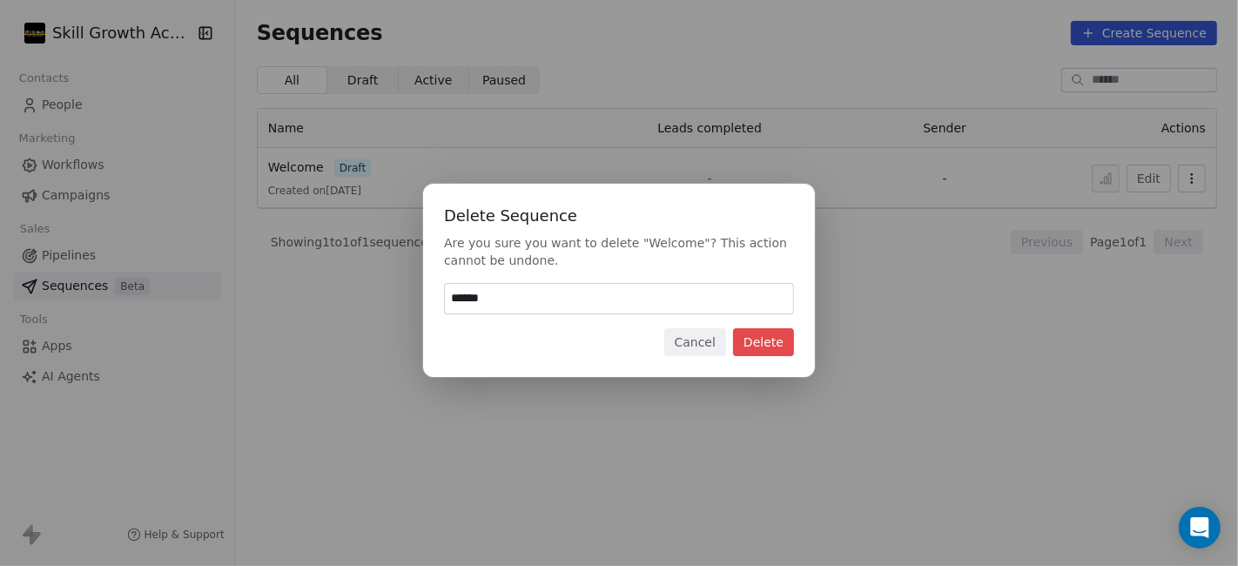
drag, startPoint x: 497, startPoint y: 297, endPoint x: 435, endPoint y: 295, distance: 61.8
click at [435, 295] on div "Delete Sequence Are you sure you want to delete "Welcome"? This action cannot b…" at bounding box center [619, 280] width 392 height 193
type input "******"
click at [766, 338] on button "Delete" at bounding box center [763, 342] width 61 height 28
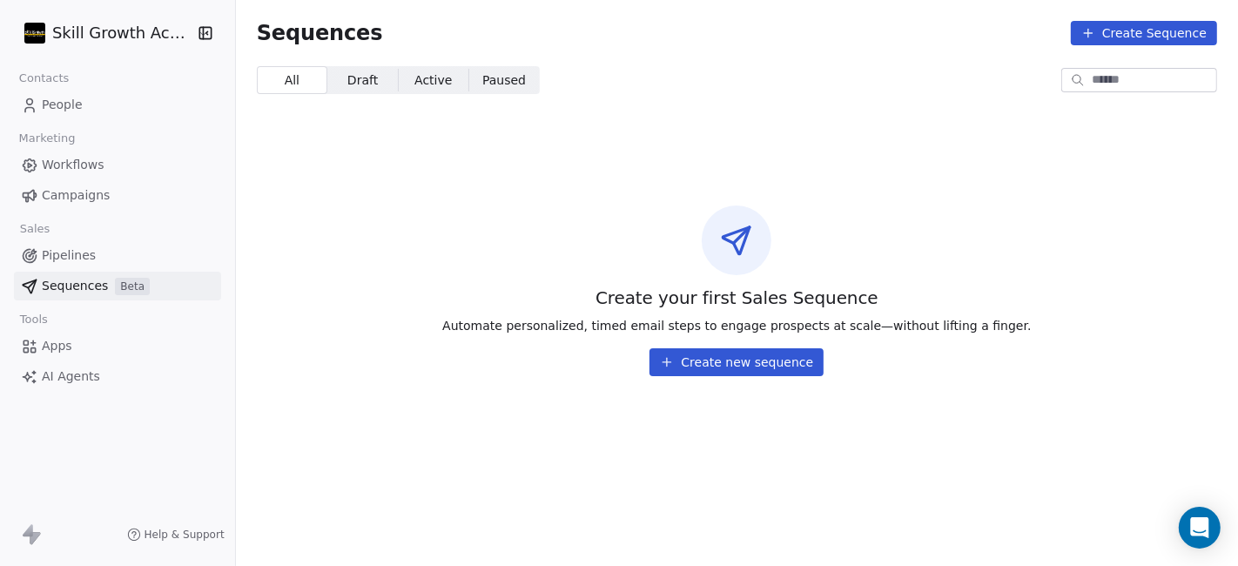
click at [94, 351] on link "Apps" at bounding box center [117, 346] width 207 height 29
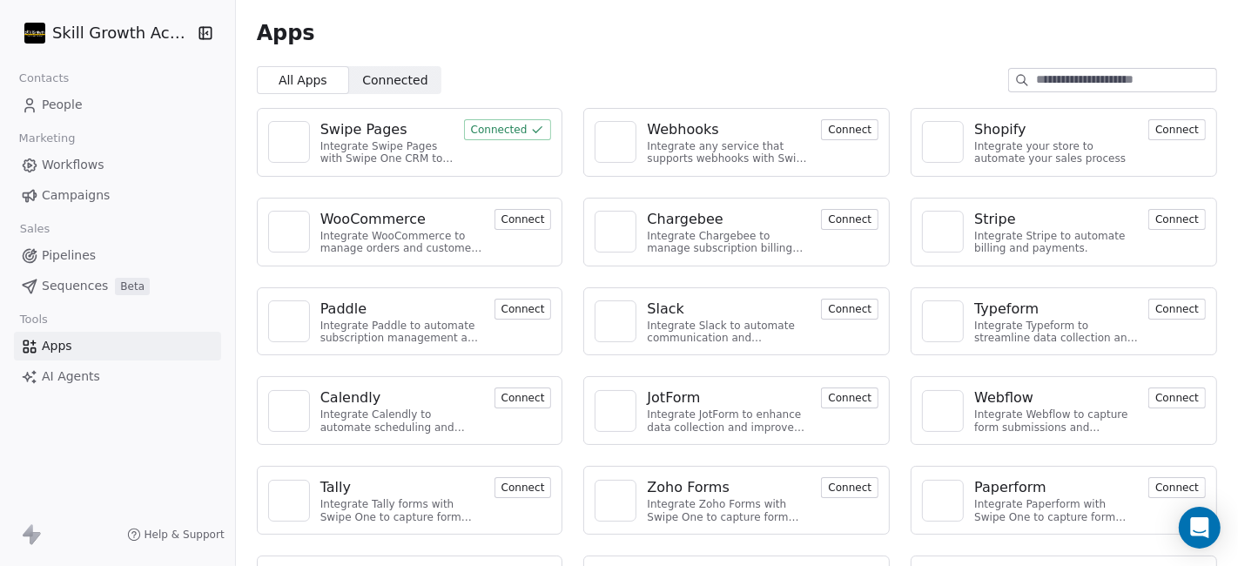
click at [89, 380] on span "AI Agents" at bounding box center [71, 376] width 58 height 18
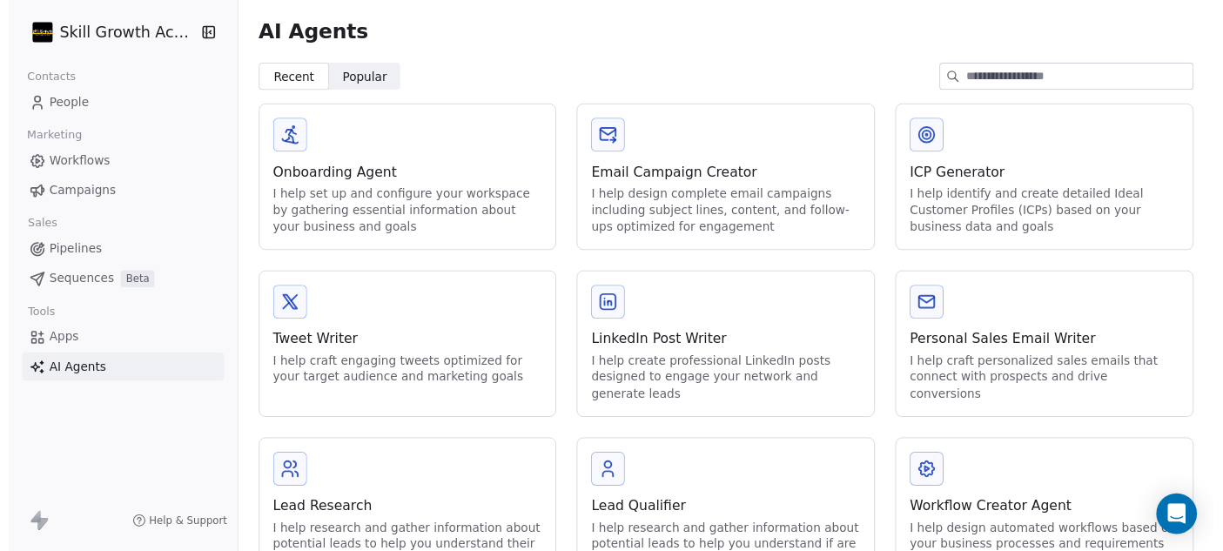
scroll to position [52, 0]
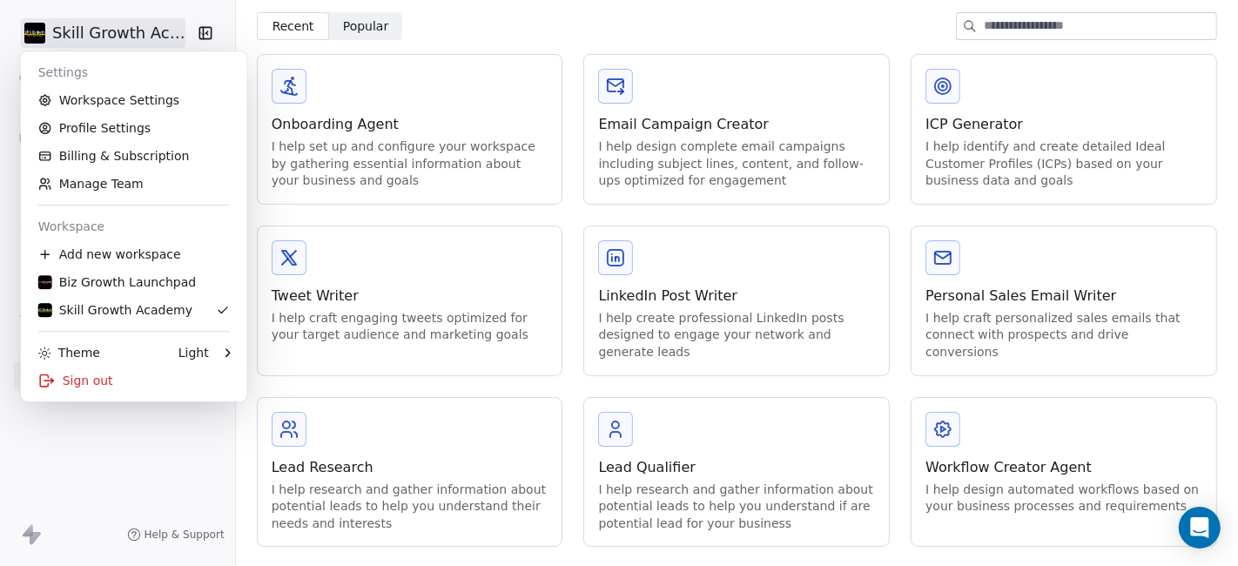
click at [166, 44] on html "Skill Growth Academy Contacts People Marketing Workflows Campaigns Sales Pipeli…" at bounding box center [619, 283] width 1238 height 566
click at [134, 155] on link "Billing & Subscription" at bounding box center [134, 156] width 212 height 28
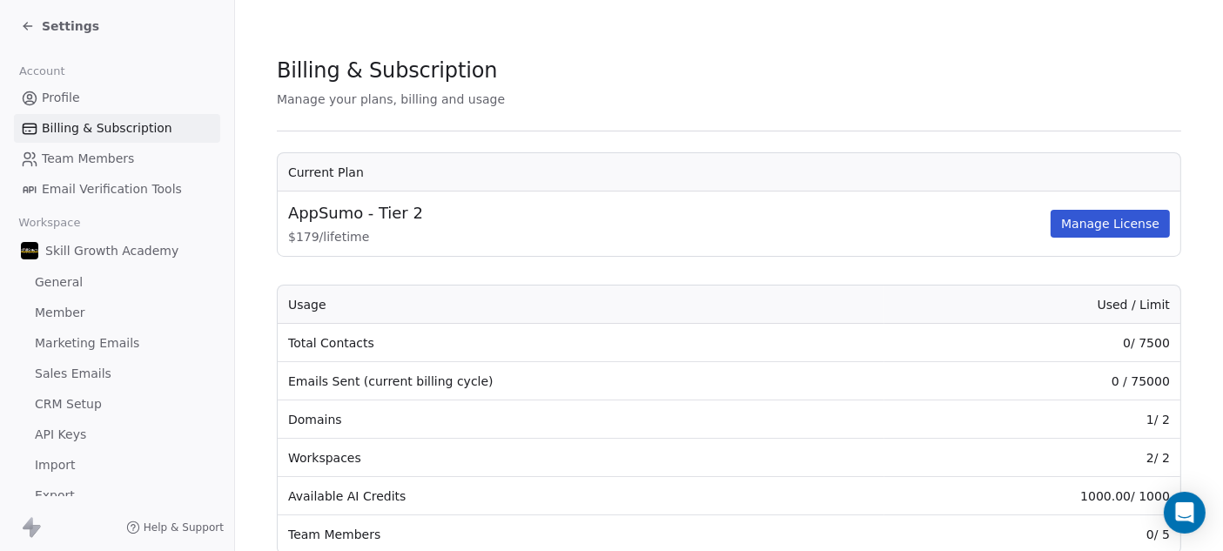
click at [1086, 222] on button "Manage License" at bounding box center [1110, 224] width 119 height 28
